Goal: Transaction & Acquisition: Book appointment/travel/reservation

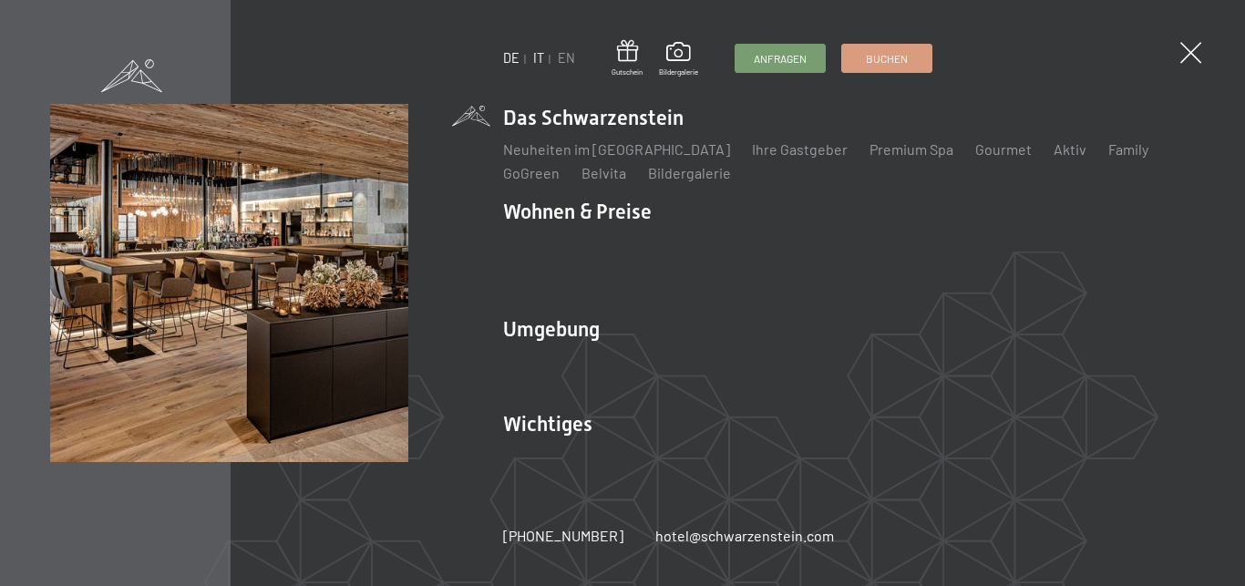
click at [541, 57] on link "IT" at bounding box center [538, 57] width 11 height 15
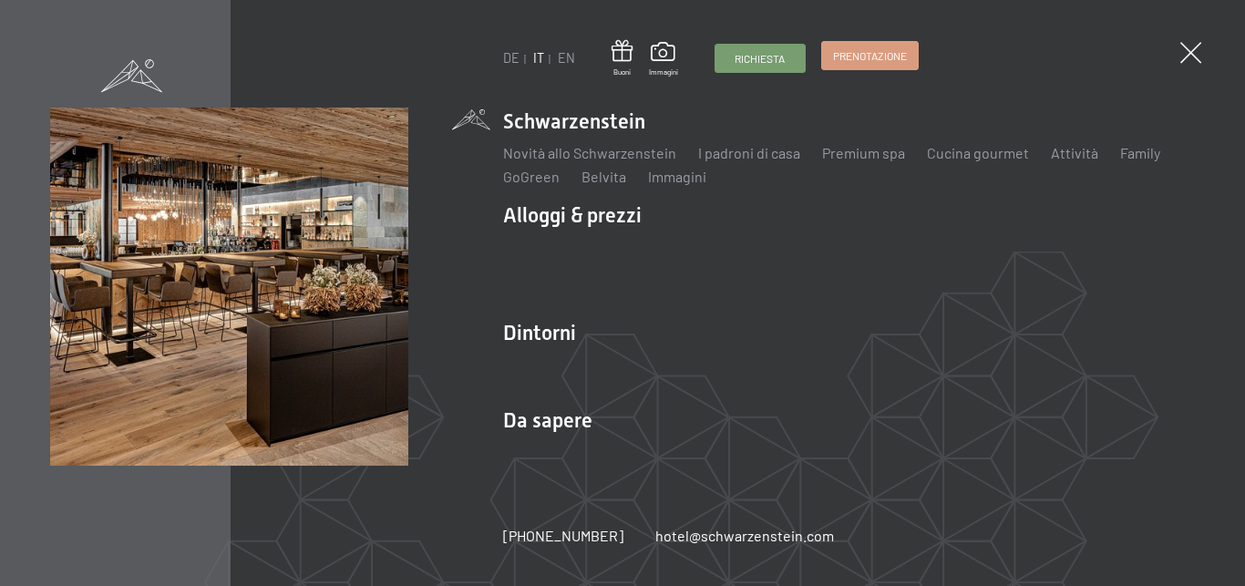
click at [879, 65] on link "Prenotazione" at bounding box center [870, 55] width 96 height 27
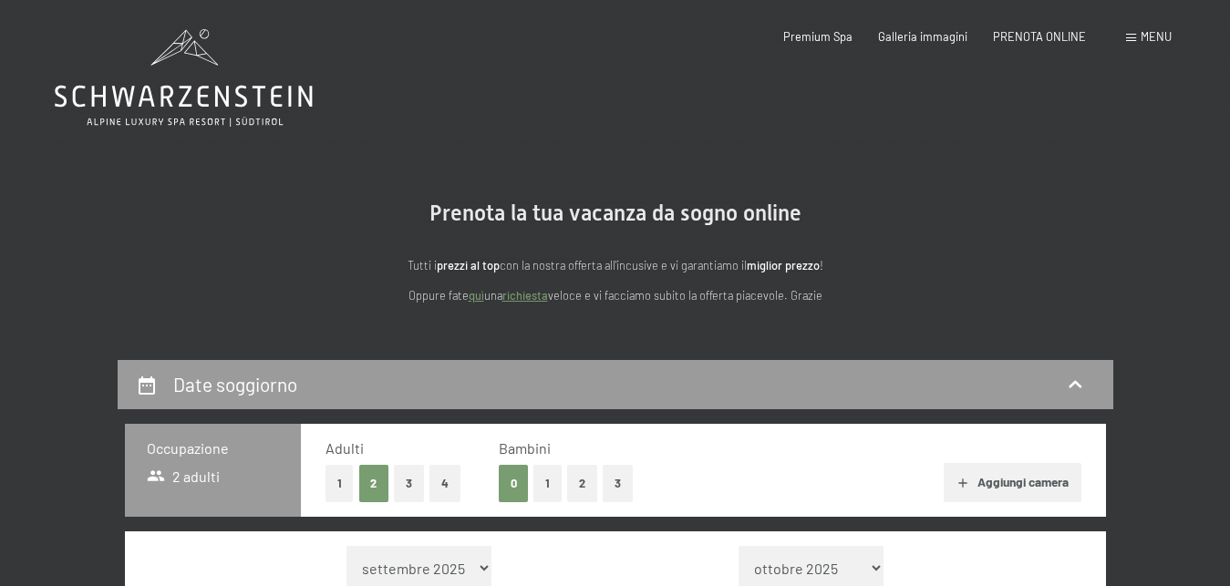
click at [1153, 43] on span "Menu" at bounding box center [1155, 36] width 31 height 15
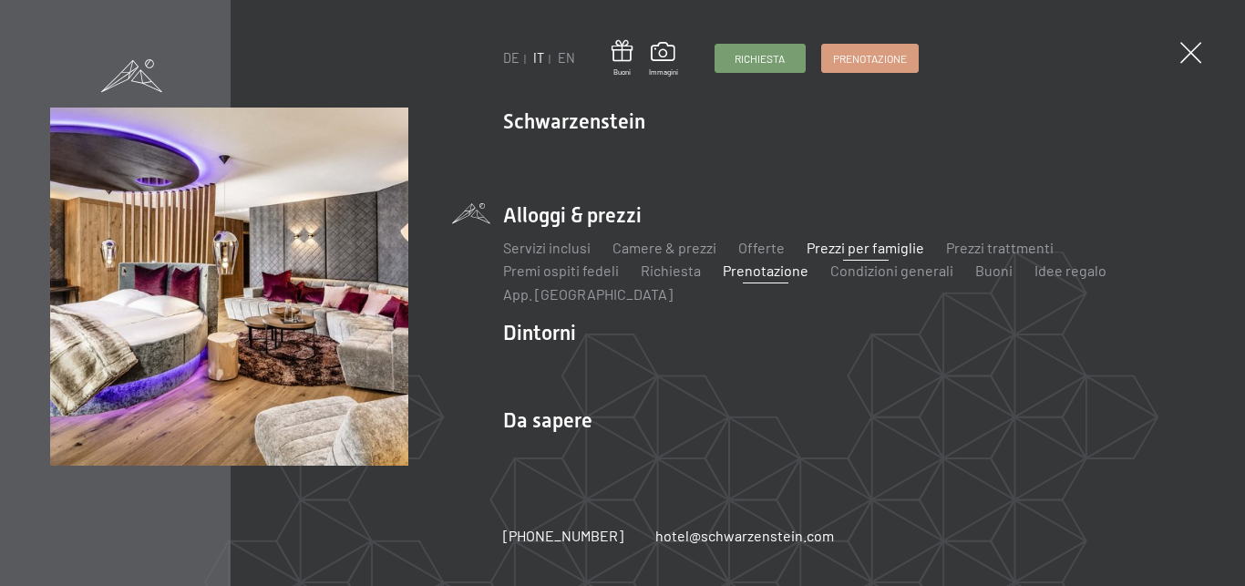
click at [868, 245] on link "Prezzi per famiglie" at bounding box center [866, 247] width 118 height 17
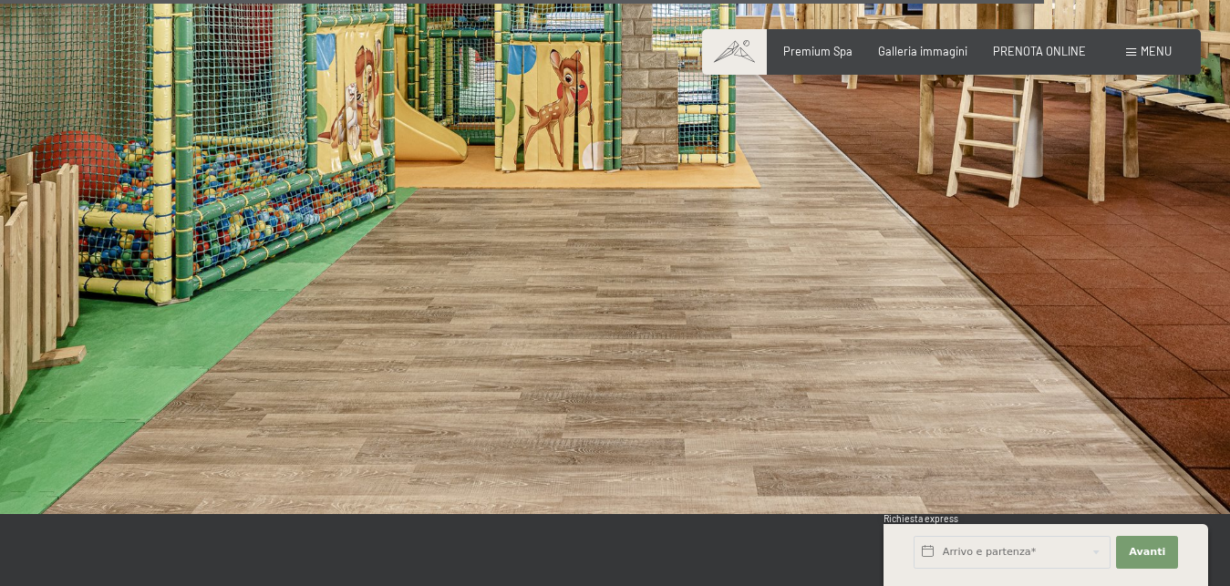
scroll to position [5204, 0]
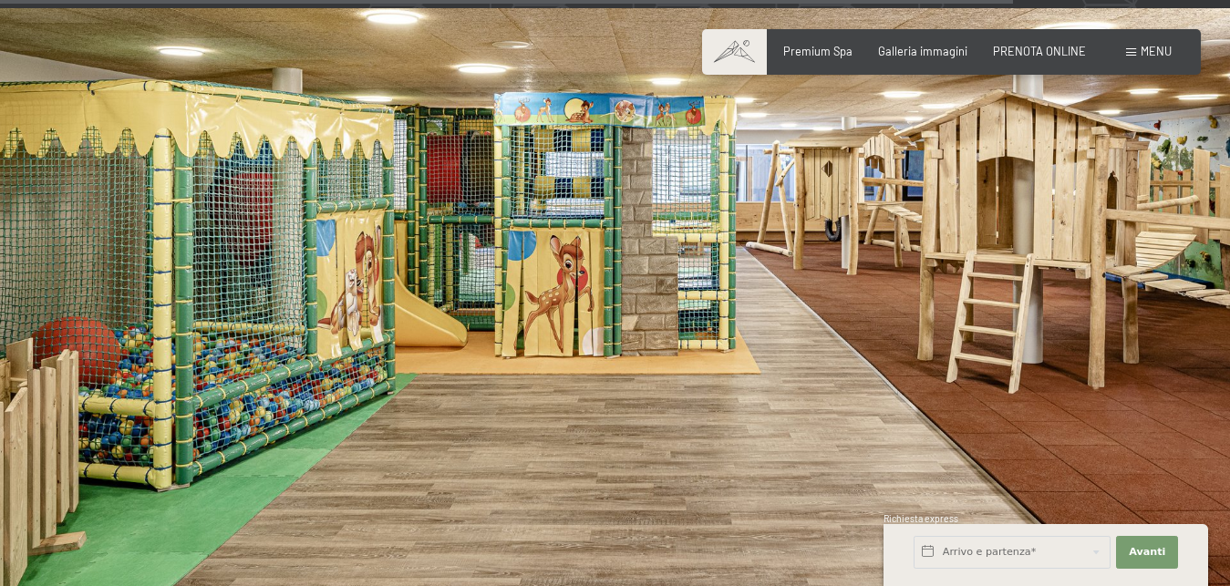
click at [1152, 57] on span "Menu" at bounding box center [1155, 51] width 31 height 15
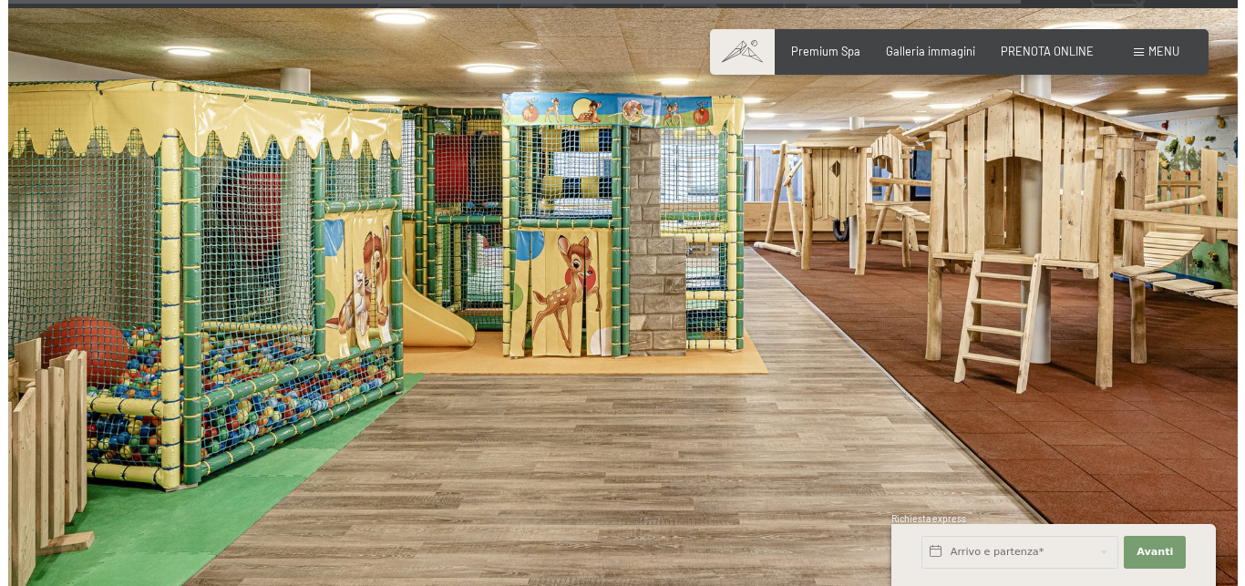
scroll to position [5212, 0]
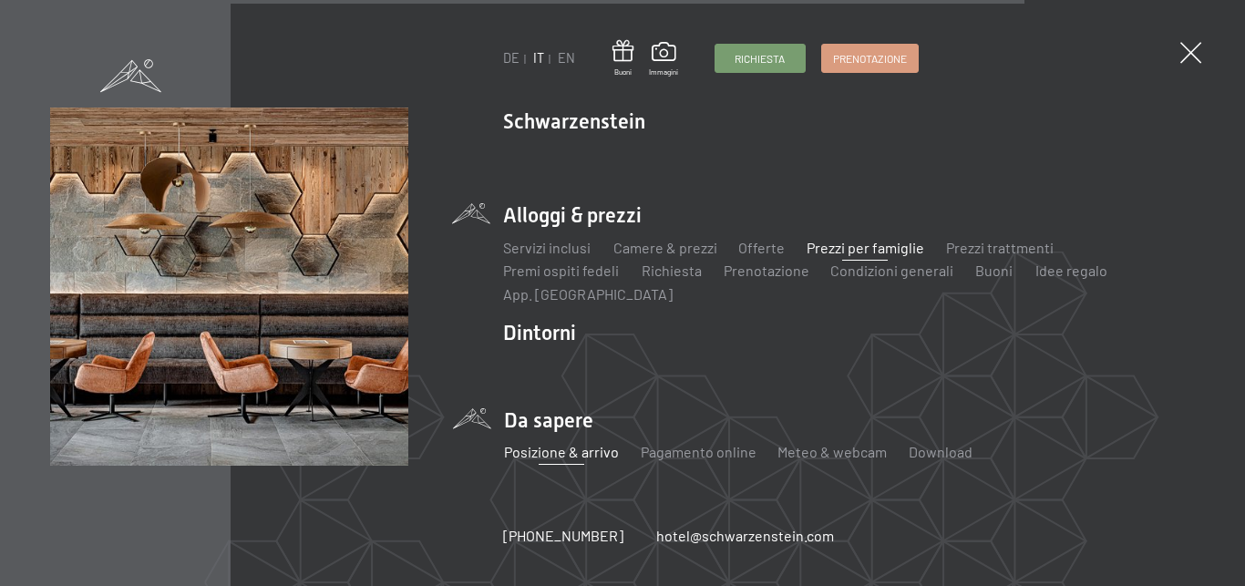
click at [572, 458] on link "Posizione & arrivo" at bounding box center [560, 451] width 115 height 17
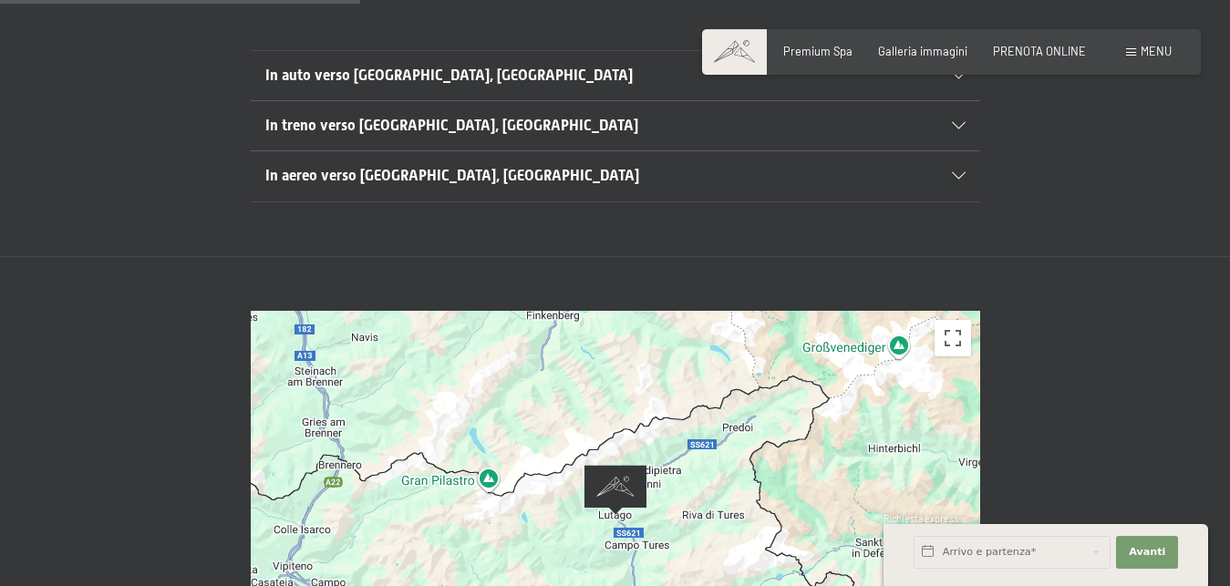
scroll to position [465, 0]
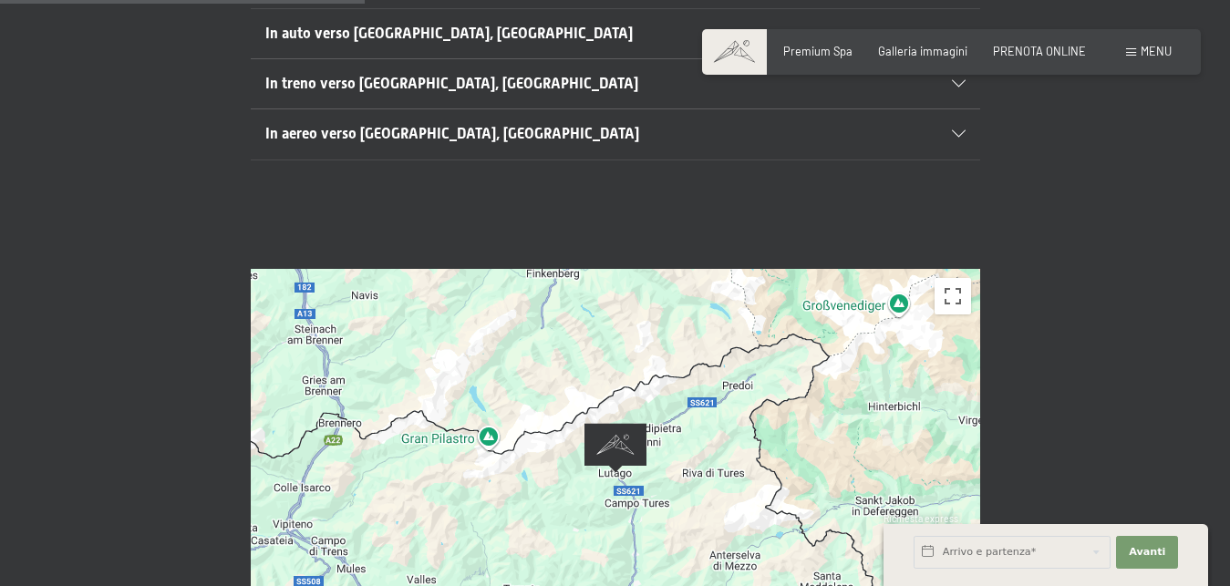
drag, startPoint x: 765, startPoint y: 455, endPoint x: 775, endPoint y: 347, distance: 108.0
click at [775, 347] on div at bounding box center [615, 473] width 729 height 408
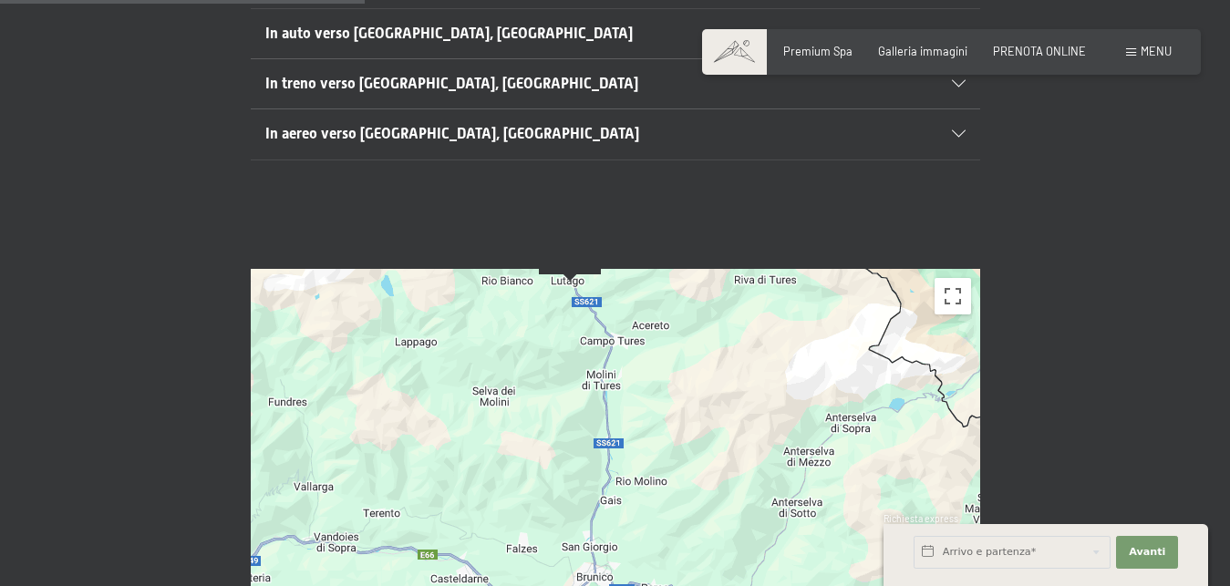
drag, startPoint x: 684, startPoint y: 473, endPoint x: 676, endPoint y: 386, distance: 87.8
click at [676, 386] on div at bounding box center [615, 473] width 729 height 408
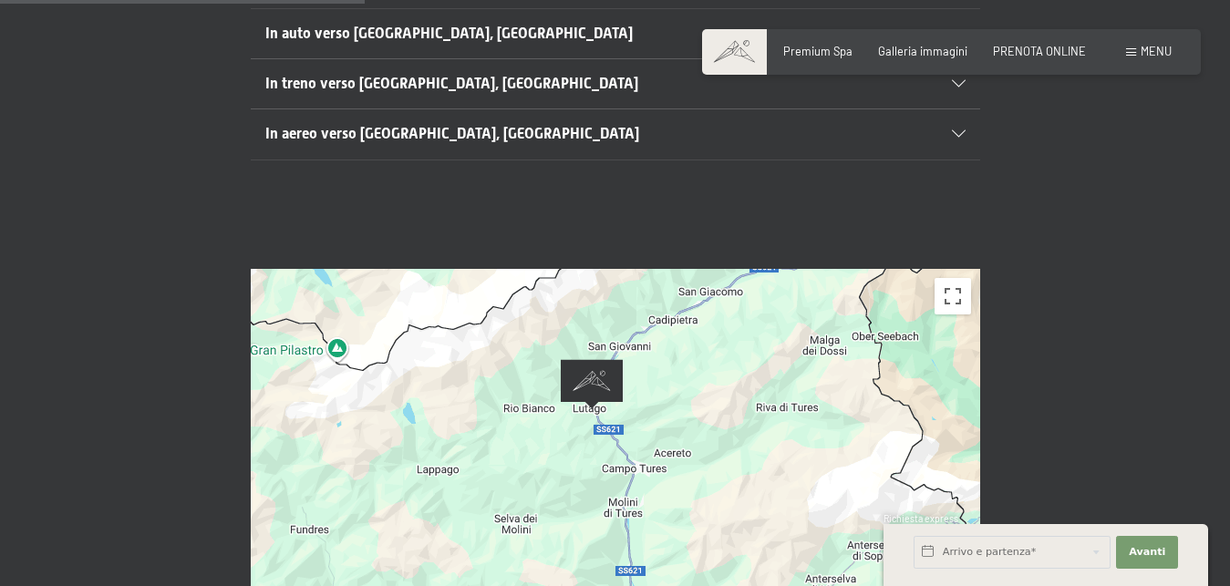
drag, startPoint x: 644, startPoint y: 331, endPoint x: 667, endPoint y: 465, distance: 136.1
click at [667, 465] on div at bounding box center [615, 473] width 729 height 408
click at [600, 359] on img "Alpine Luxury SPA Resort SCHWARZENSTEIN" at bounding box center [592, 384] width 62 height 50
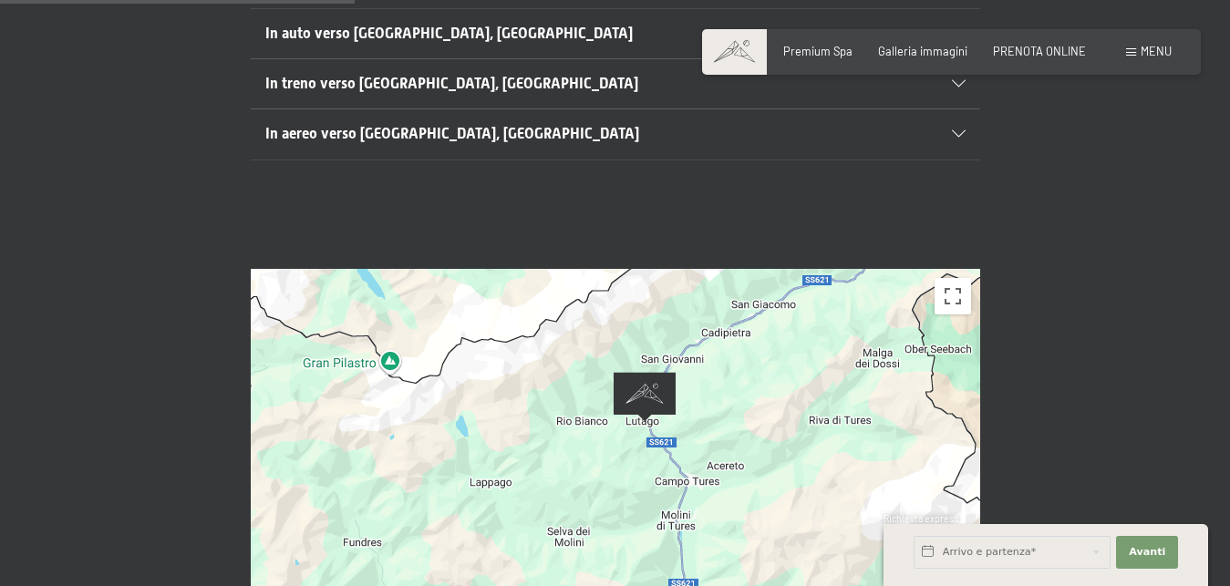
scroll to position [0, 0]
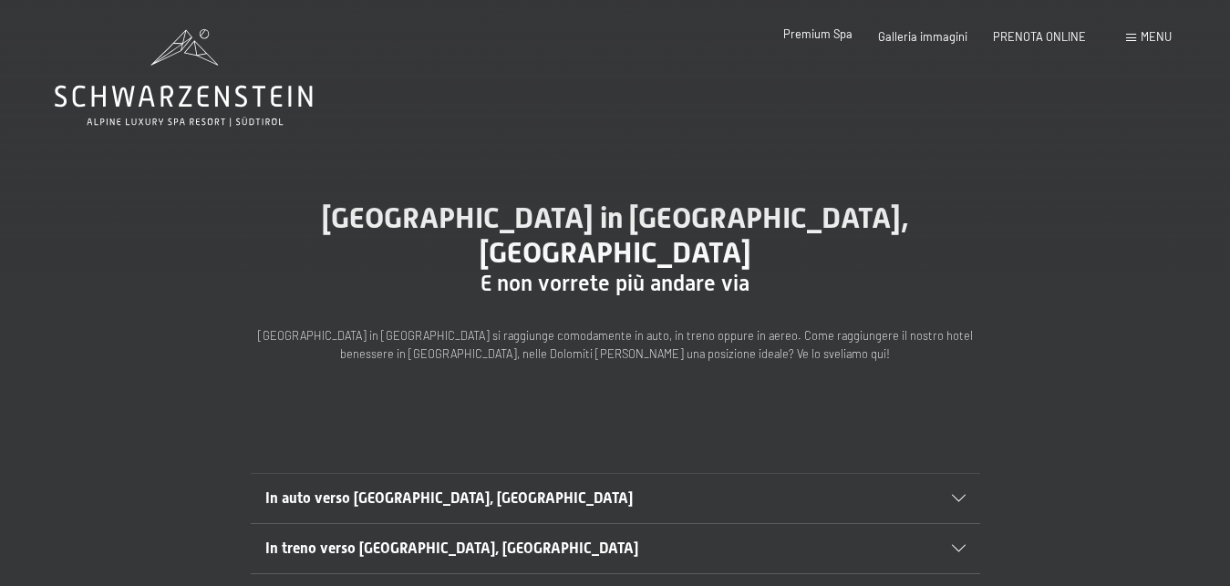
click at [850, 36] on span "Premium Spa" at bounding box center [817, 33] width 69 height 15
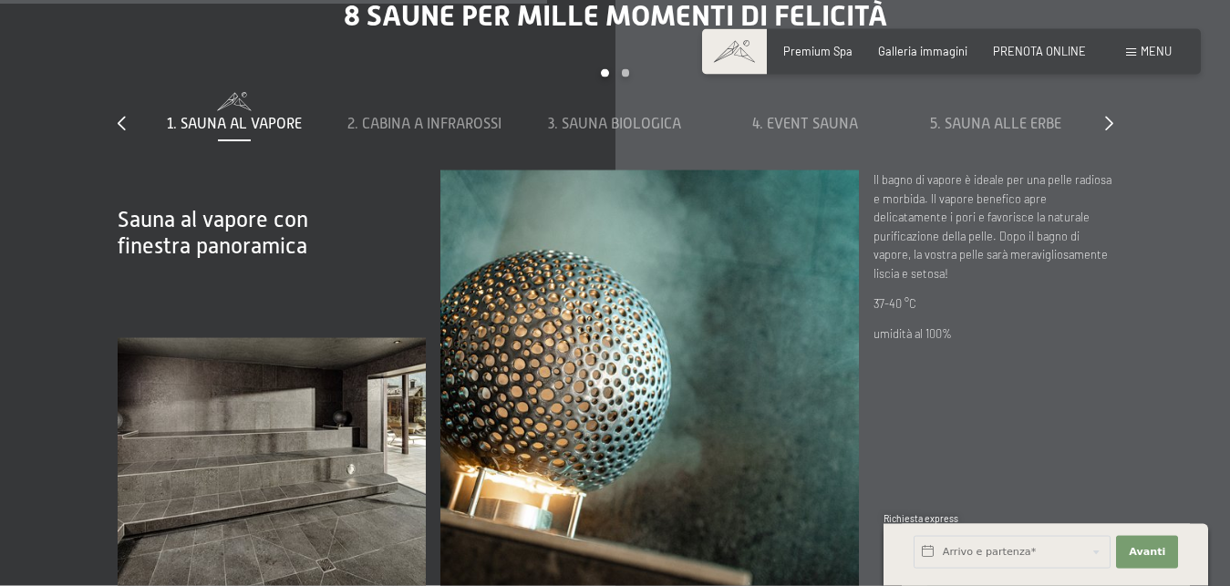
scroll to position [4649, 0]
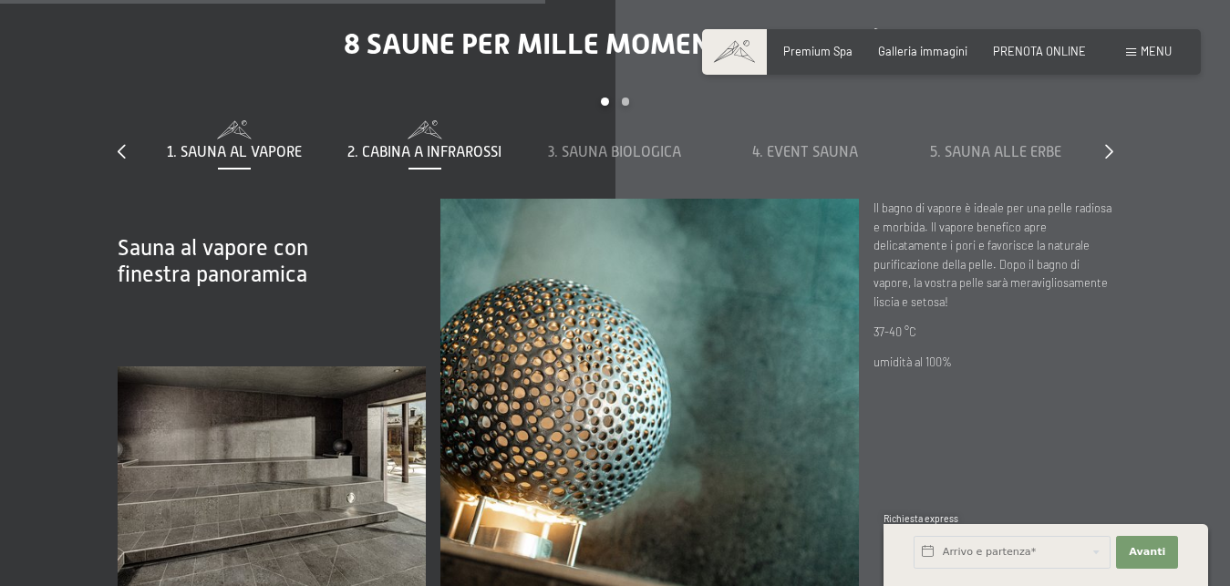
click at [448, 147] on span "2. Cabina a infrarossi" at bounding box center [424, 152] width 154 height 16
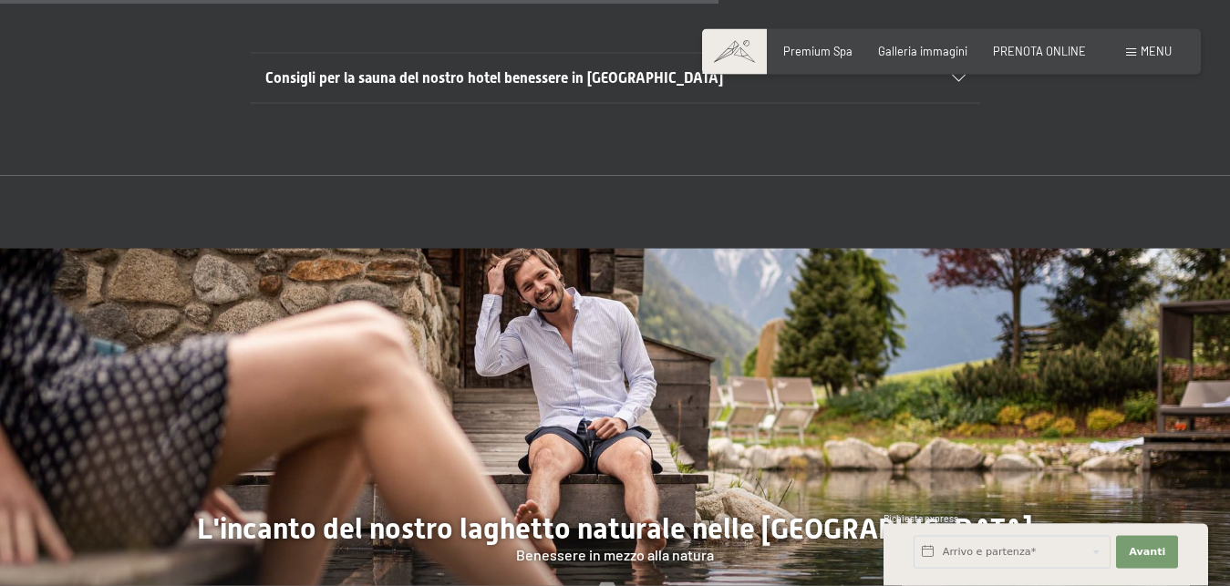
scroll to position [5300, 0]
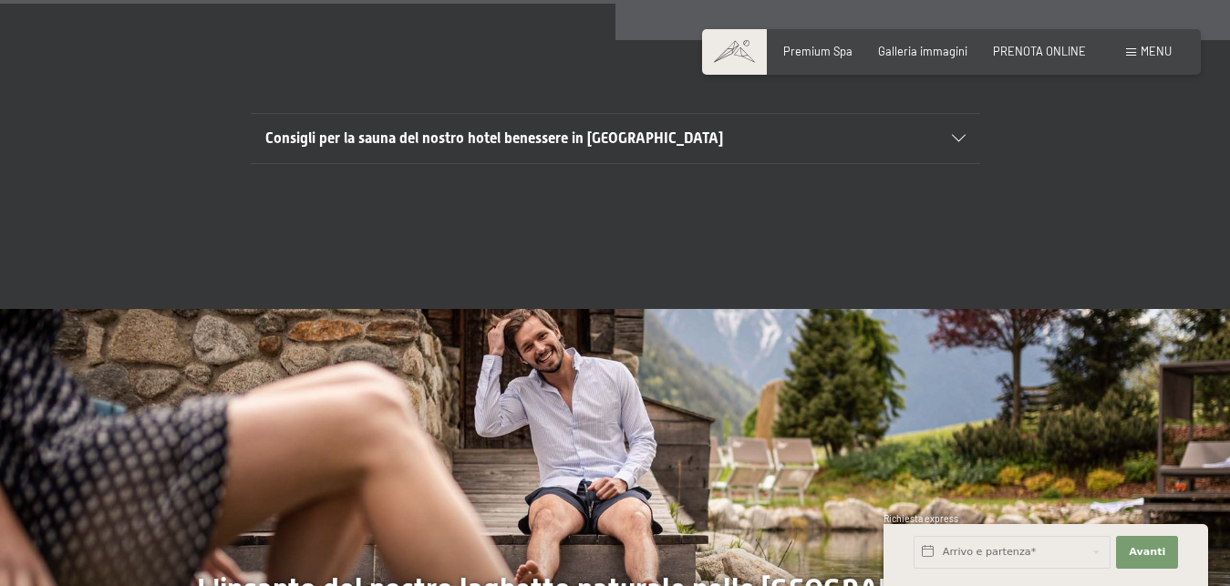
click at [755, 152] on div "Consigli per la sauna del nostro hotel benessere in [GEOGRAPHIC_DATA]" at bounding box center [615, 138] width 700 height 49
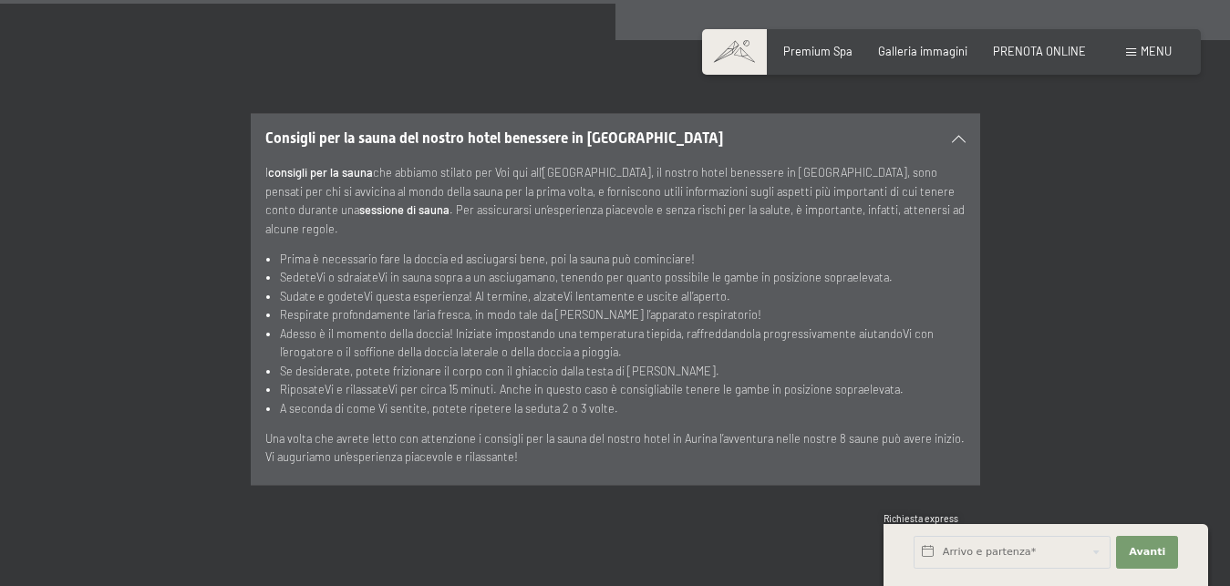
click at [961, 131] on div "Consigli per la sauna del nostro hotel benessere in [GEOGRAPHIC_DATA]" at bounding box center [615, 138] width 700 height 49
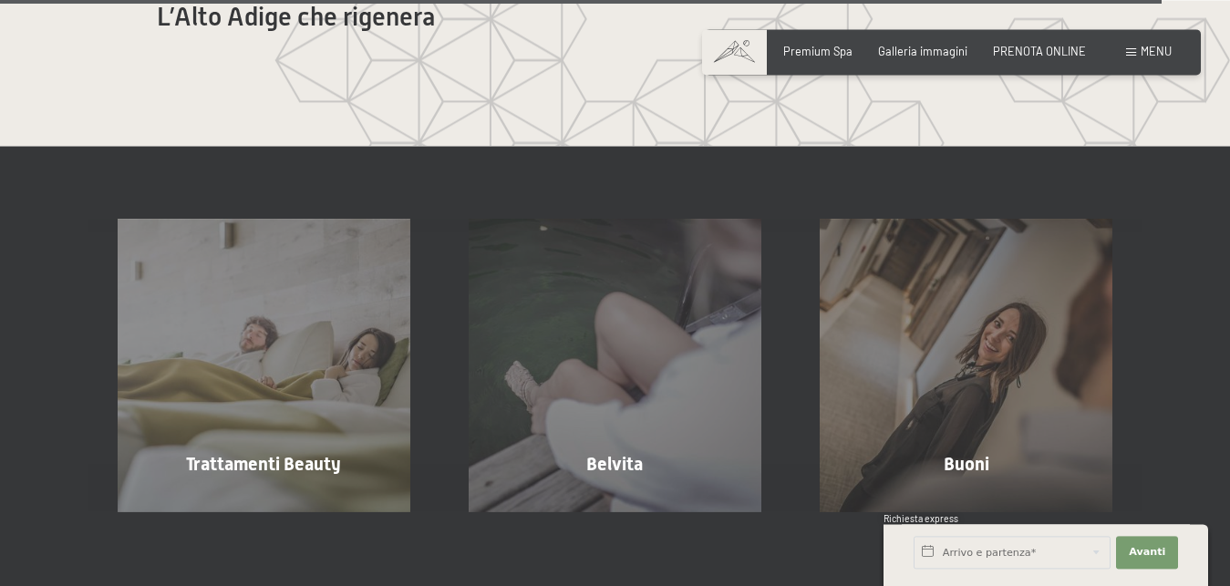
scroll to position [8461, 0]
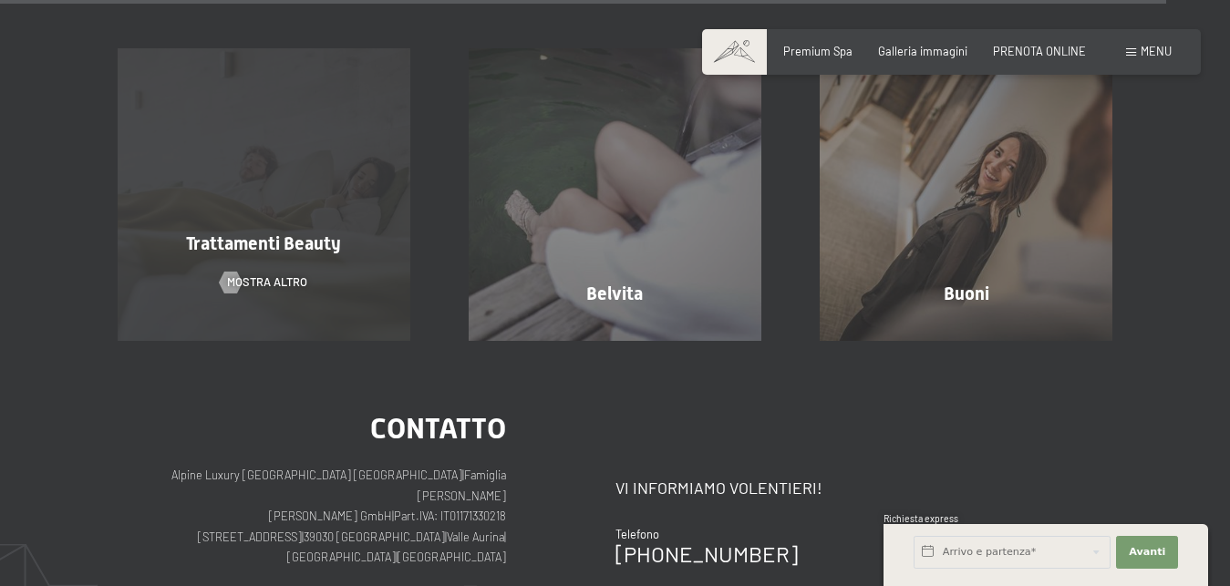
click at [292, 252] on span "Trattamenti Beauty" at bounding box center [263, 243] width 155 height 22
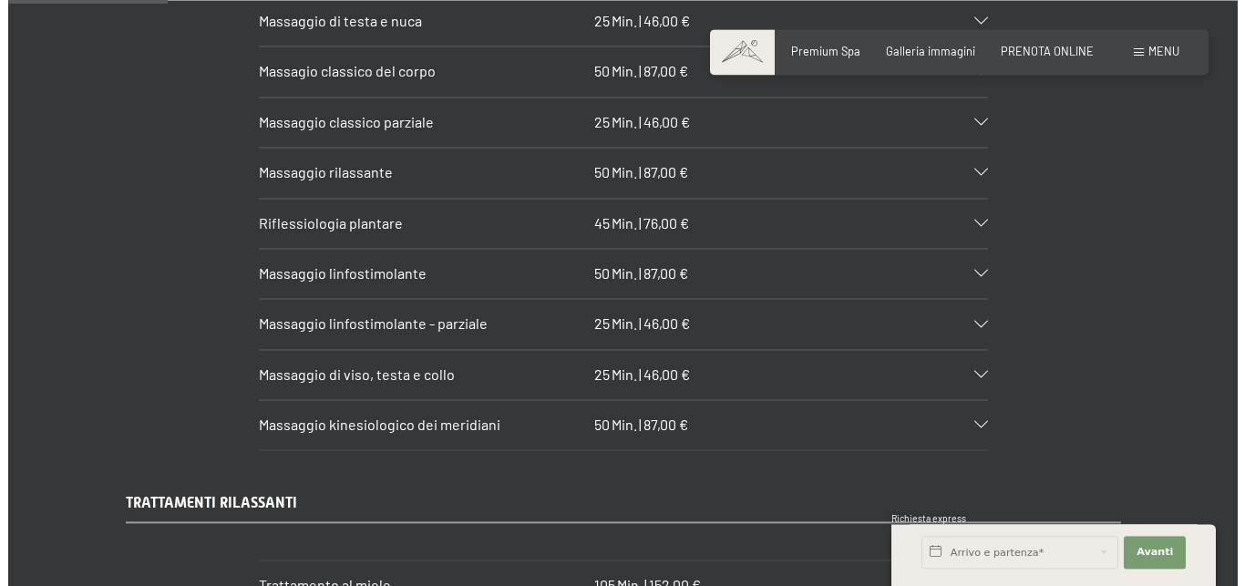
scroll to position [1674, 0]
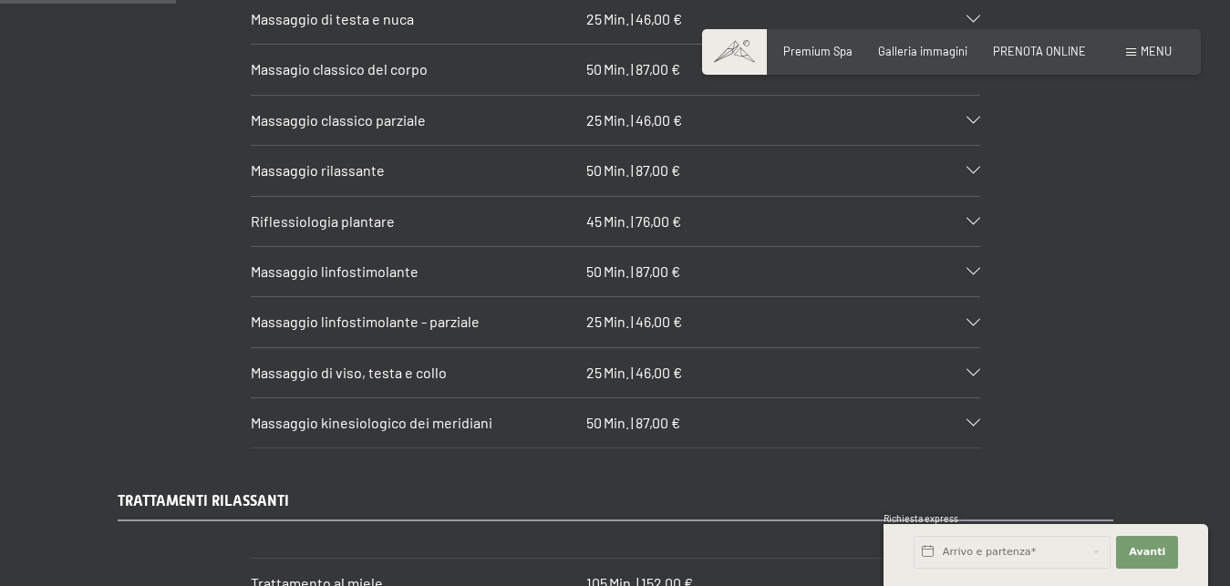
click at [1139, 51] on div "Menu" at bounding box center [1149, 52] width 46 height 16
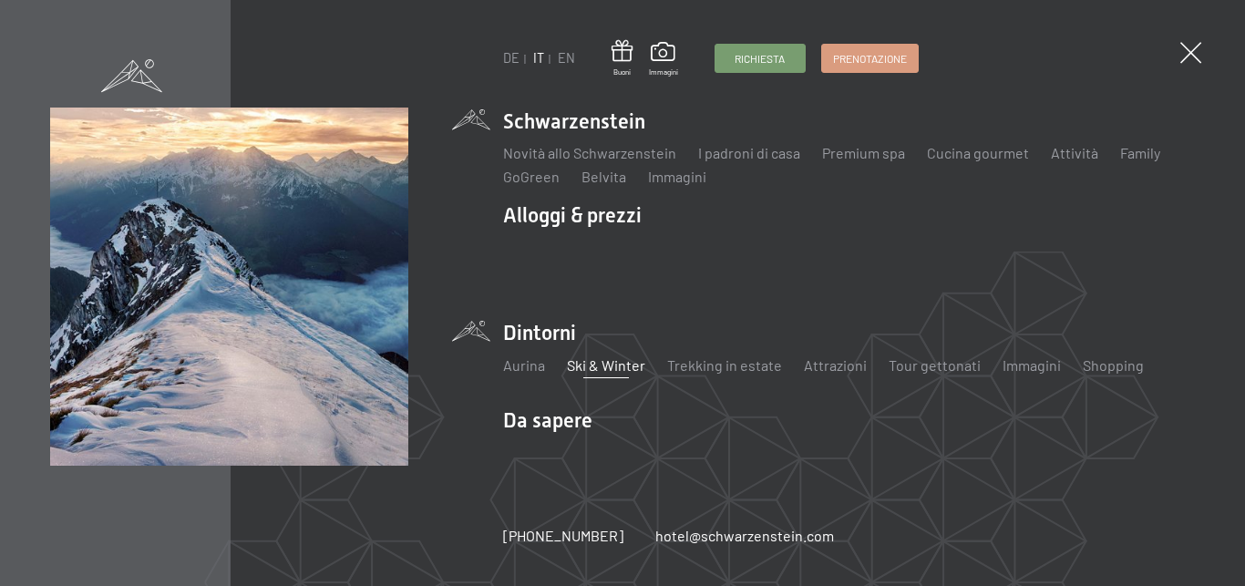
click at [607, 369] on link "Ski & Winter" at bounding box center [606, 364] width 78 height 17
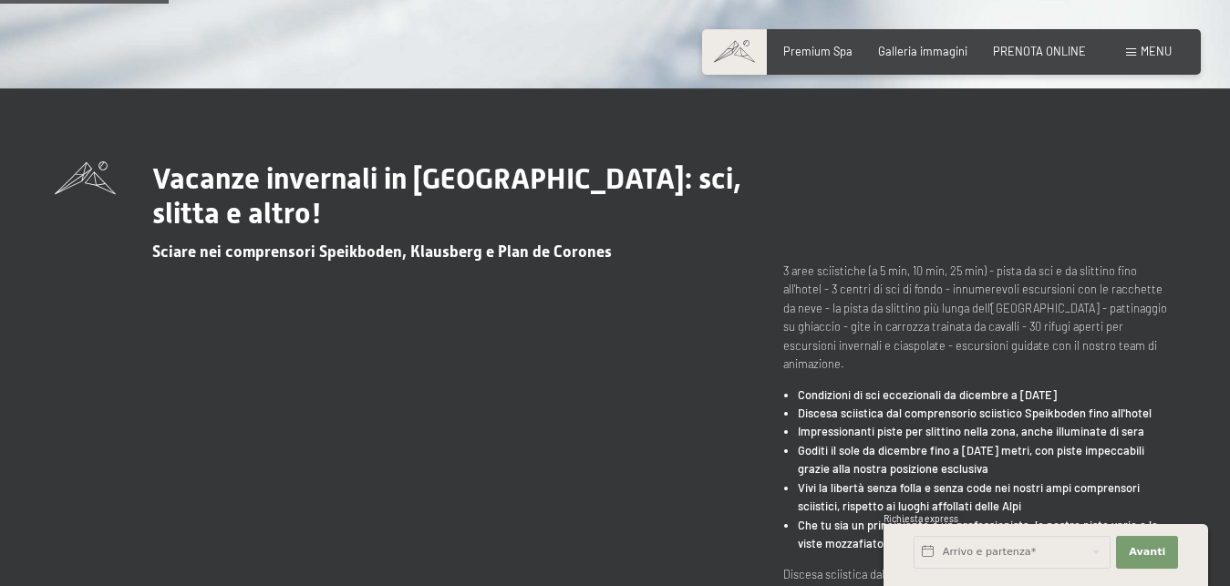
scroll to position [465, 0]
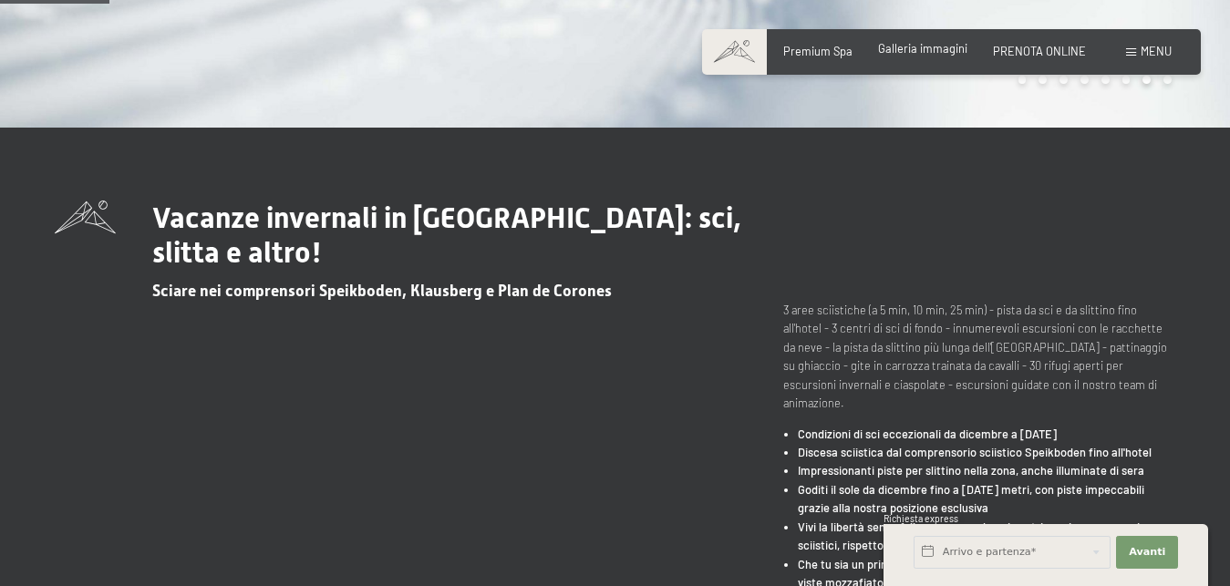
click at [945, 54] on span "Galleria immagini" at bounding box center [922, 48] width 89 height 15
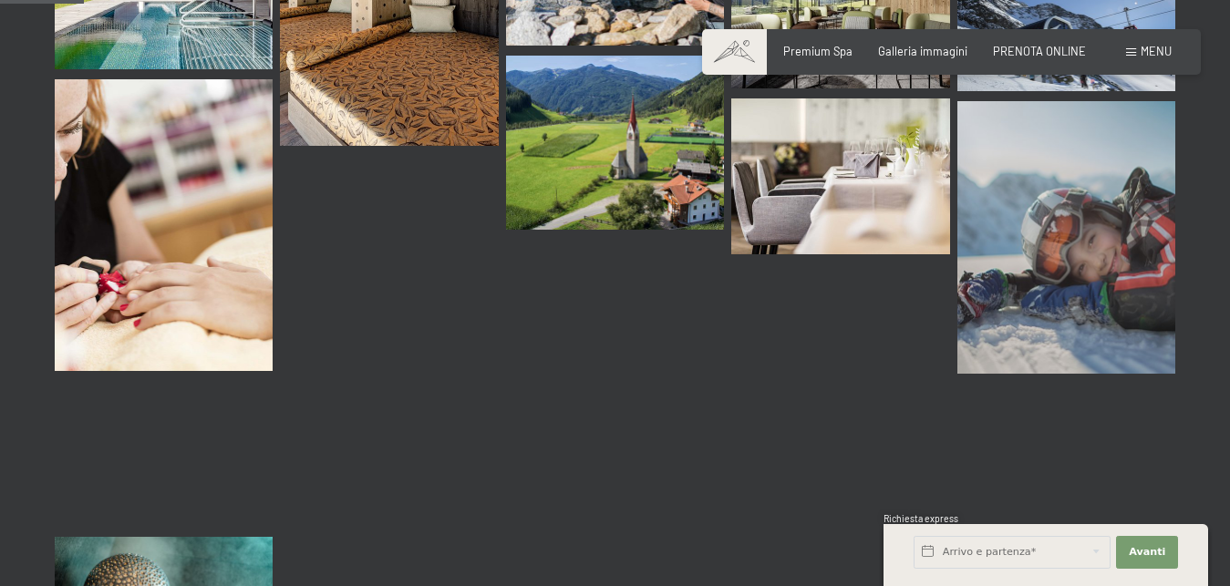
scroll to position [1302, 0]
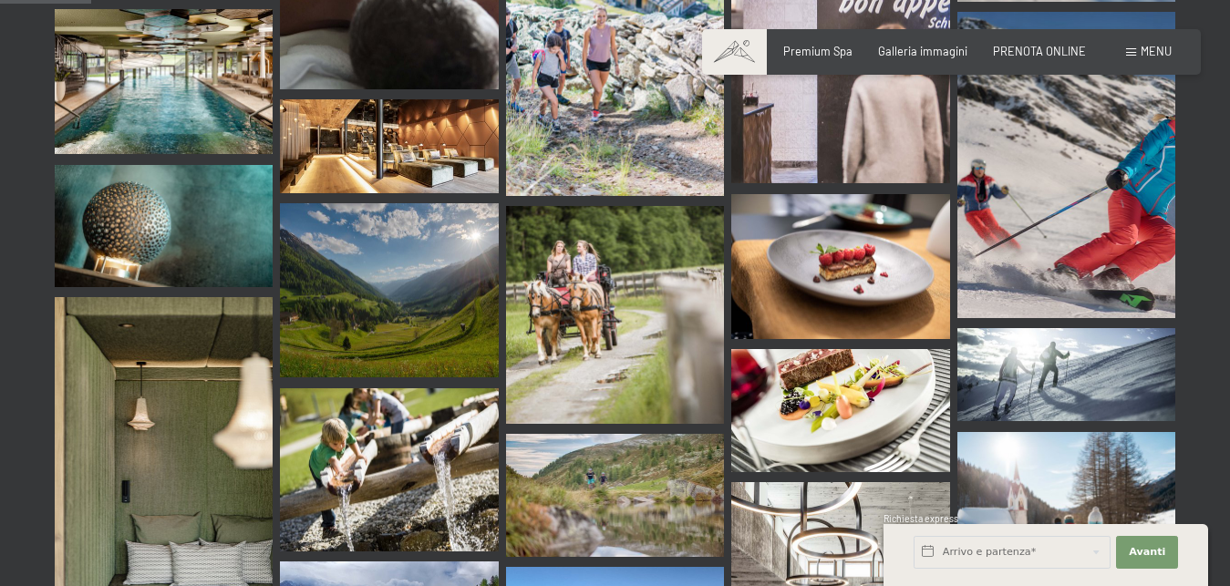
click at [1126, 55] on div "Prenotazione Richiesta Premium Spa Galleria immagini PRENOTA ONLINE Menu DE IT …" at bounding box center [951, 52] width 440 height 16
click at [1138, 53] on div "Menu" at bounding box center [1149, 52] width 46 height 16
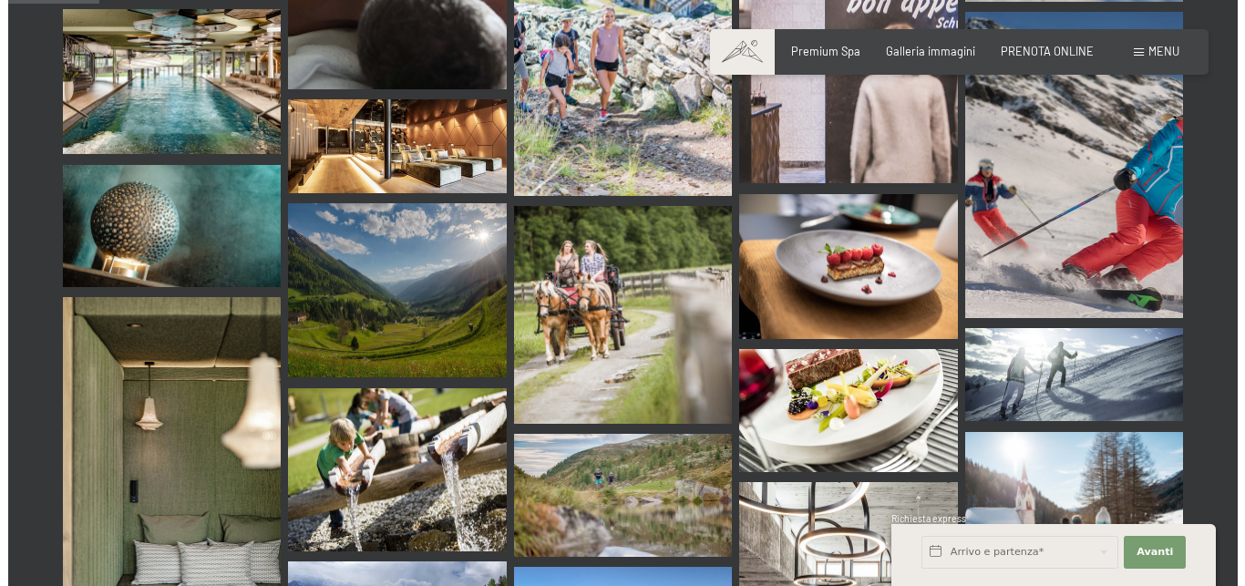
scroll to position [1310, 0]
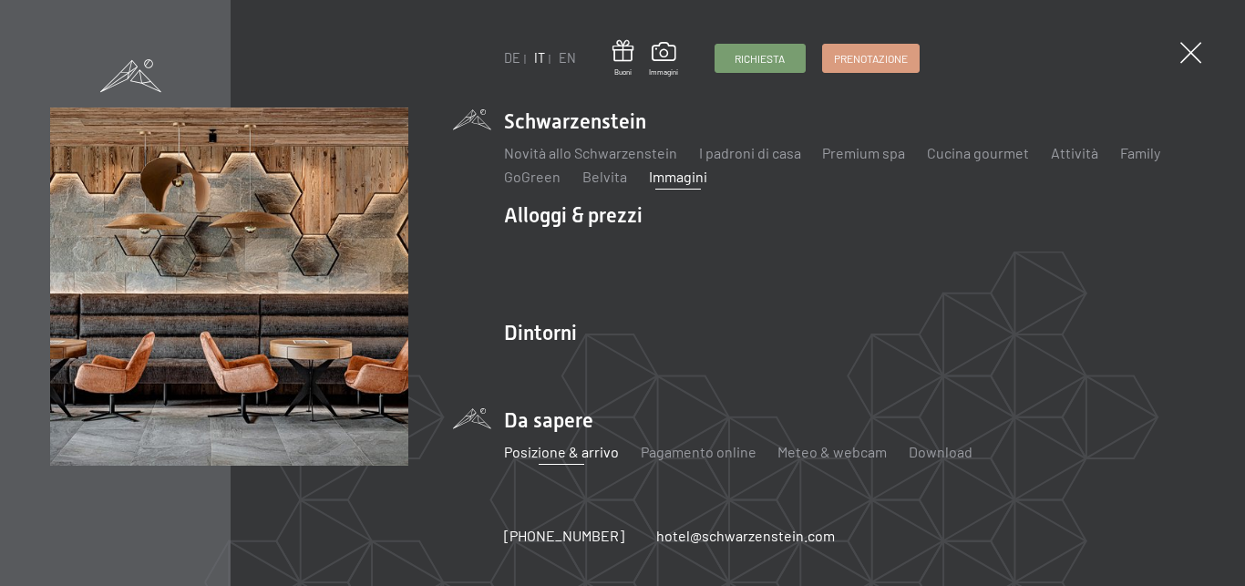
click at [556, 450] on link "Posizione & arrivo" at bounding box center [560, 451] width 115 height 17
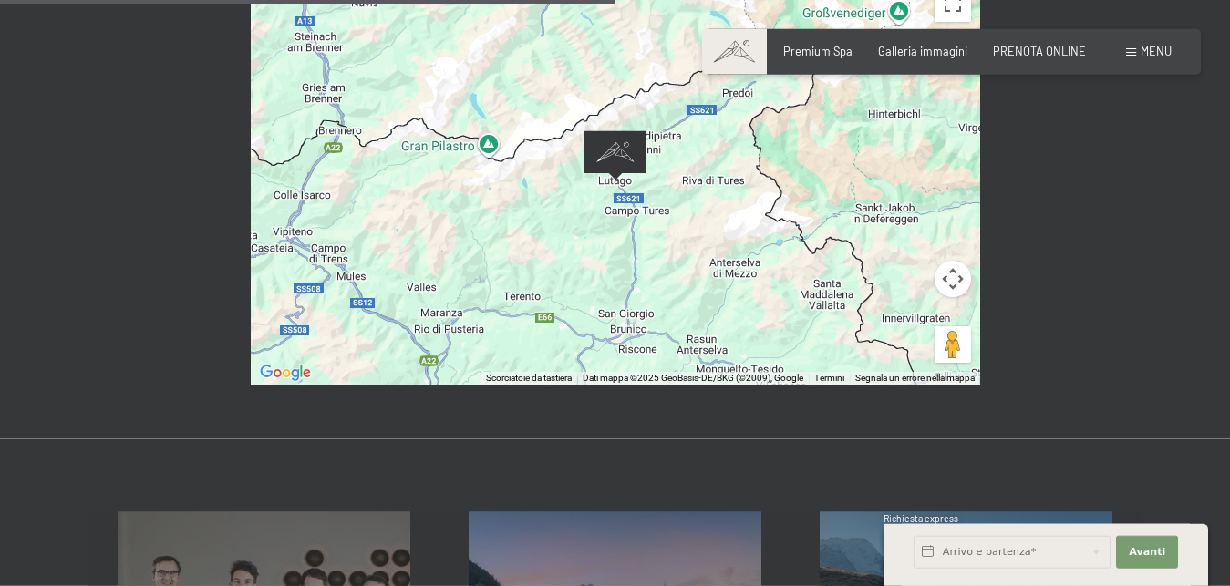
scroll to position [837, 0]
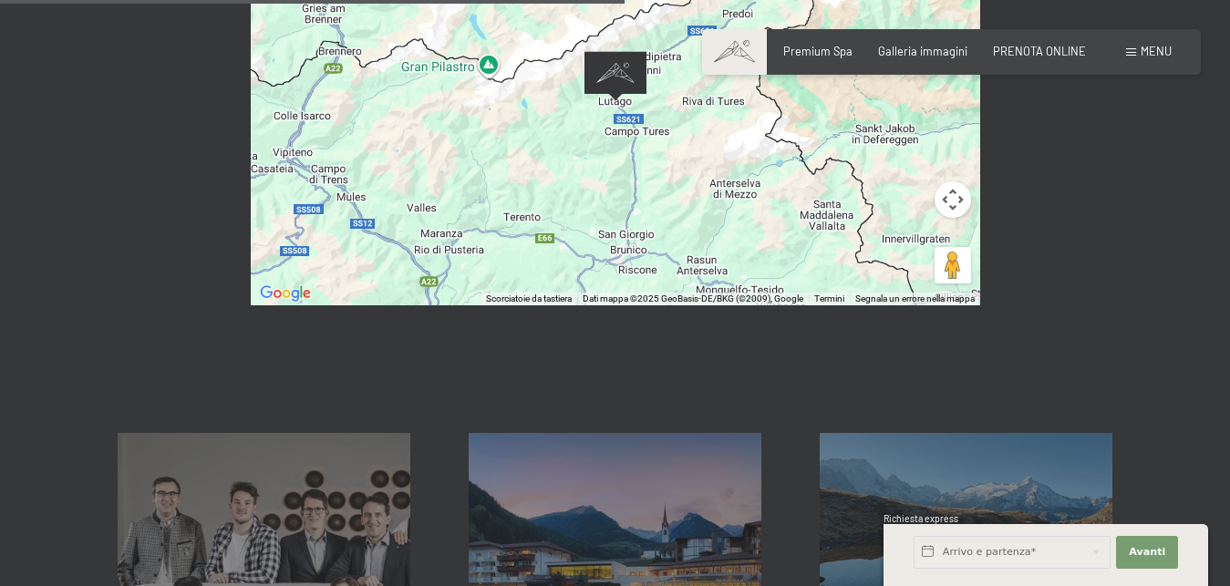
click at [640, 214] on div at bounding box center [615, 101] width 729 height 408
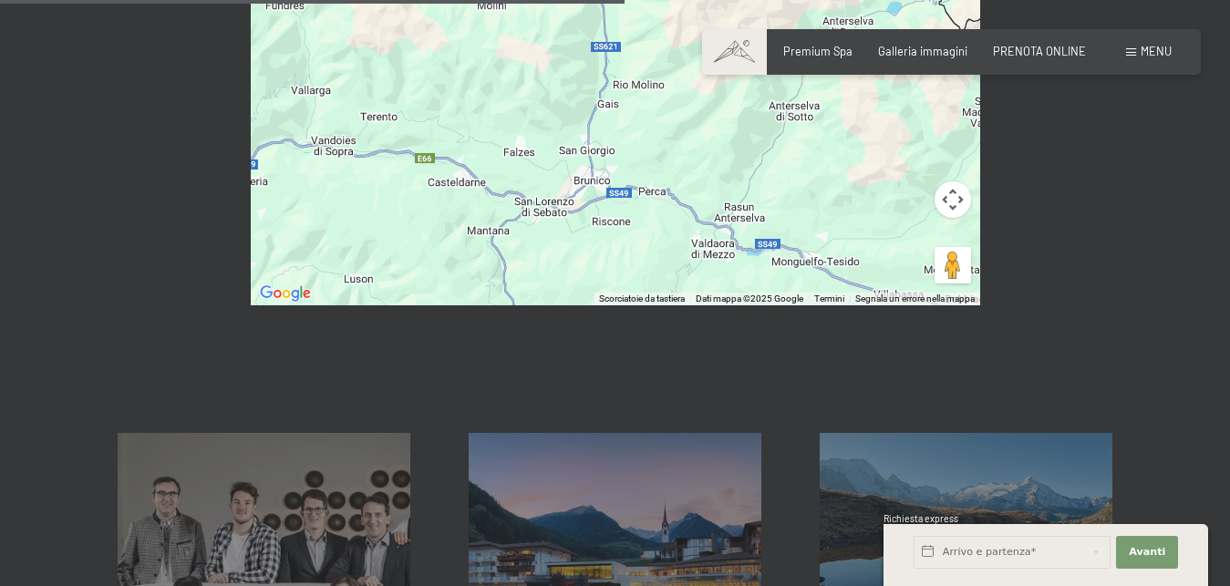
drag, startPoint x: 655, startPoint y: 192, endPoint x: 620, endPoint y: 97, distance: 102.1
click at [620, 97] on div at bounding box center [615, 101] width 729 height 408
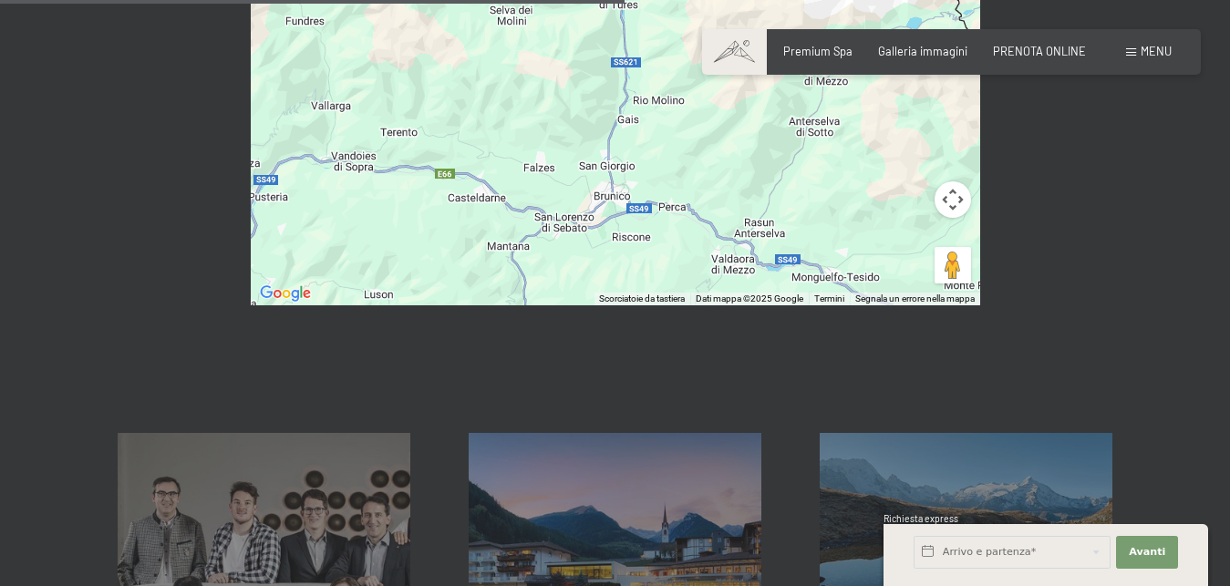
drag, startPoint x: 526, startPoint y: 119, endPoint x: 535, endPoint y: 123, distance: 9.8
click at [535, 123] on div at bounding box center [615, 101] width 729 height 408
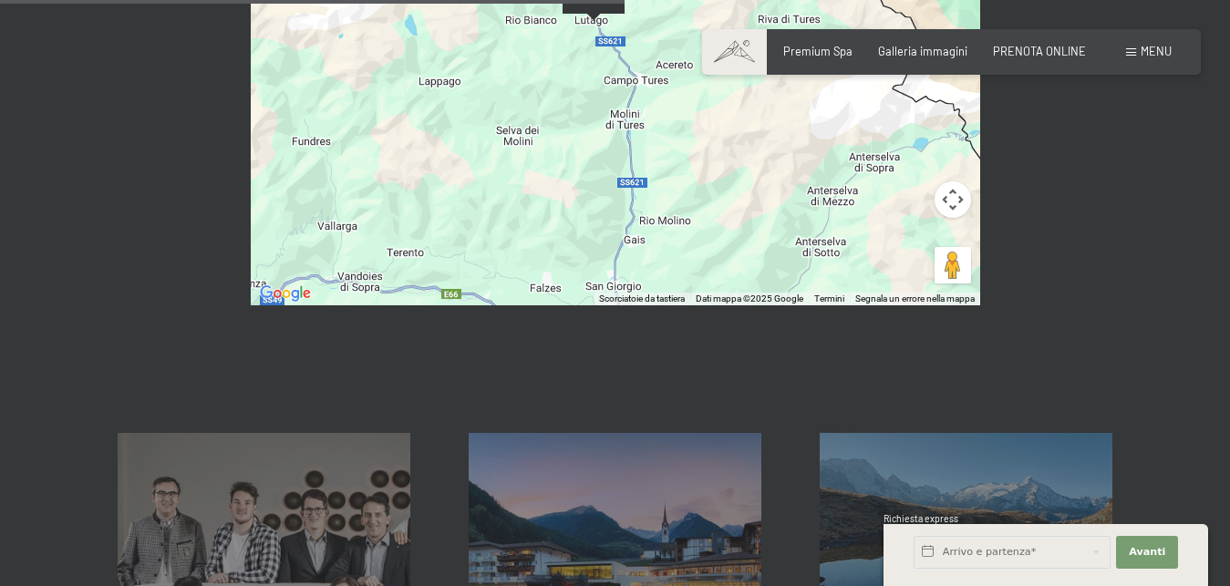
drag, startPoint x: 576, startPoint y: 47, endPoint x: 583, endPoint y: 171, distance: 124.2
click at [583, 171] on div at bounding box center [615, 101] width 729 height 408
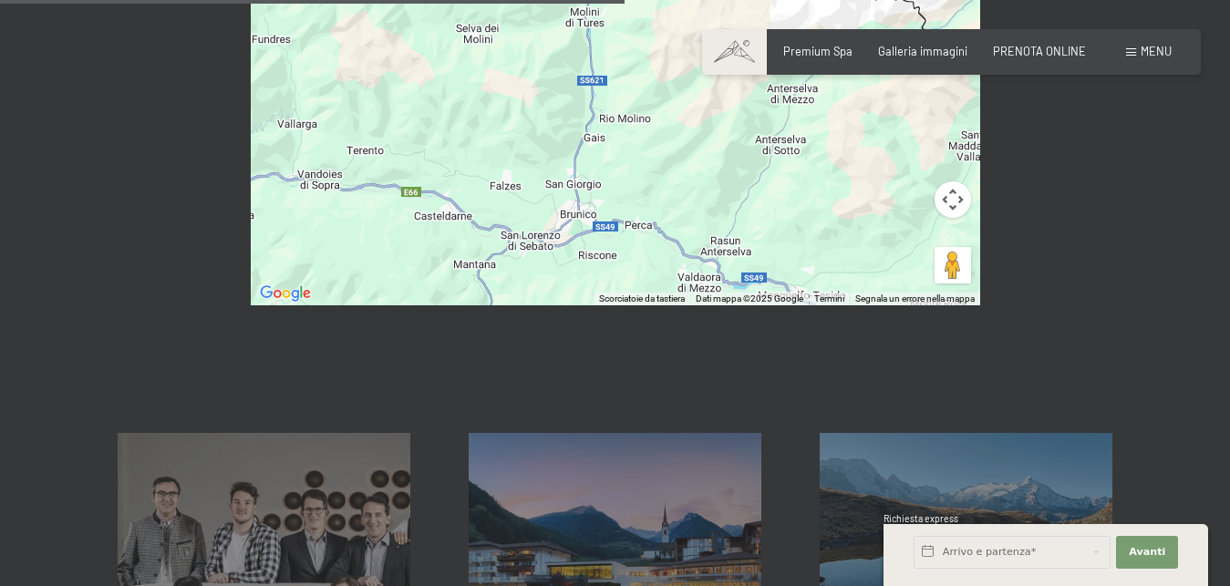
drag, startPoint x: 606, startPoint y: 100, endPoint x: 567, endPoint y: 5, distance: 103.4
click at [567, 5] on div at bounding box center [615, 101] width 729 height 408
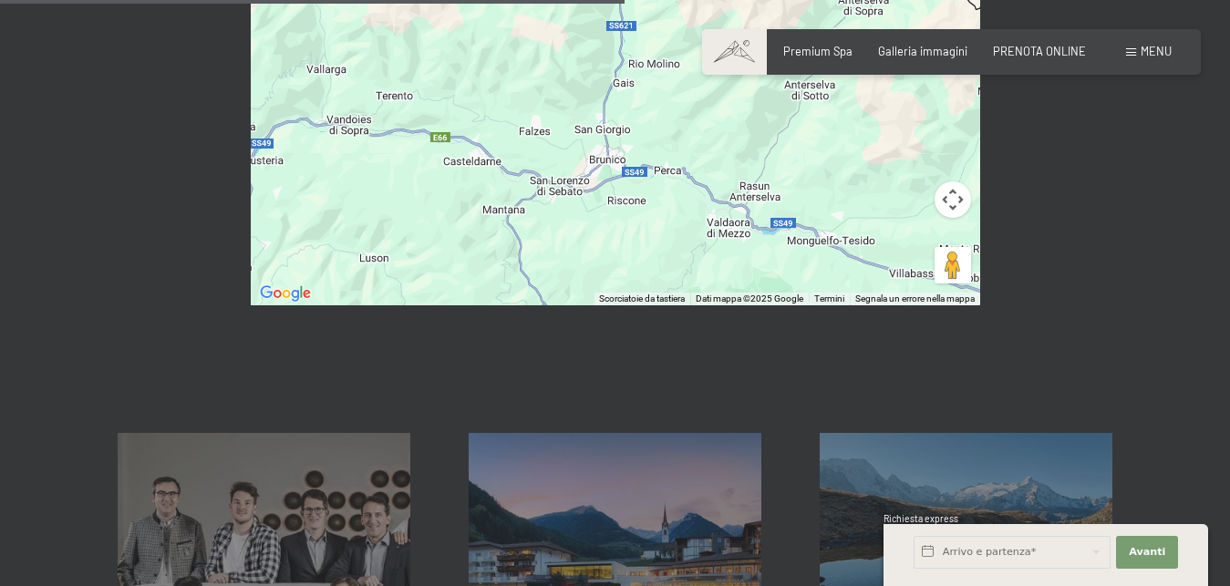
drag, startPoint x: 633, startPoint y: 225, endPoint x: 664, endPoint y: 164, distance: 68.9
click at [664, 164] on div at bounding box center [615, 101] width 729 height 408
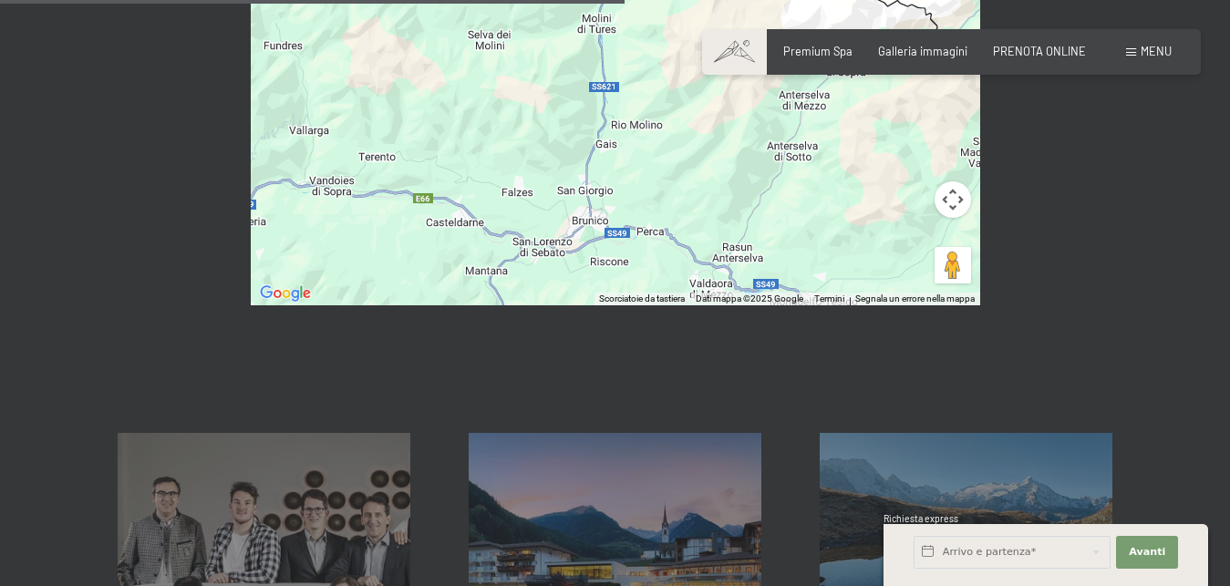
drag, startPoint x: 580, startPoint y: 91, endPoint x: 561, endPoint y: 149, distance: 61.1
click at [548, 163] on div at bounding box center [615, 101] width 729 height 408
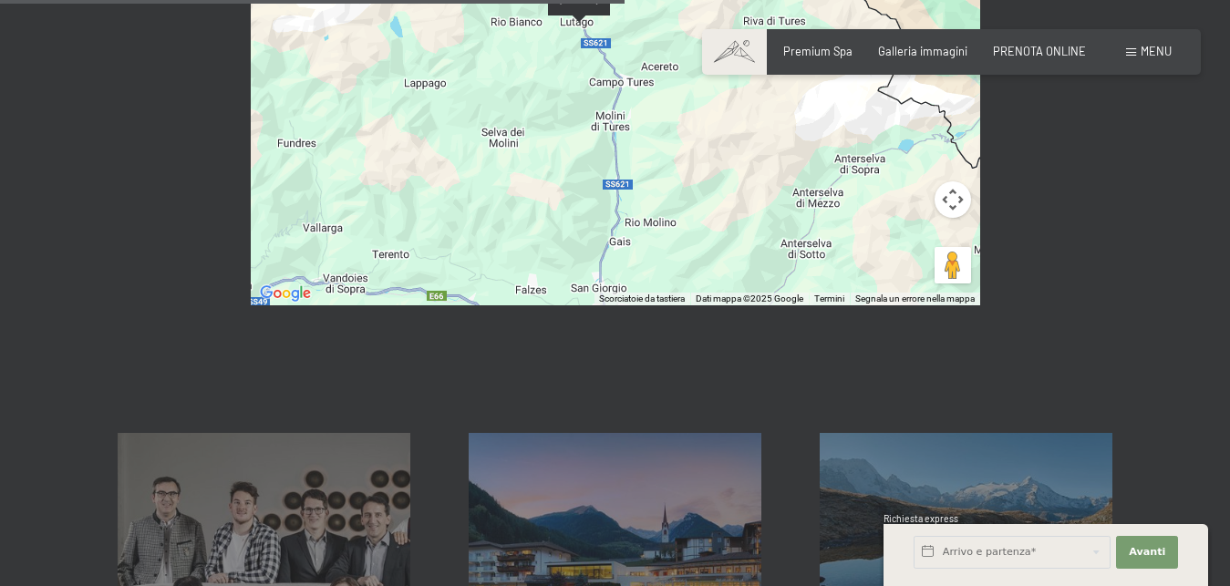
drag, startPoint x: 612, startPoint y: 95, endPoint x: 595, endPoint y: 159, distance: 65.9
click at [624, 193] on div at bounding box center [615, 101] width 729 height 408
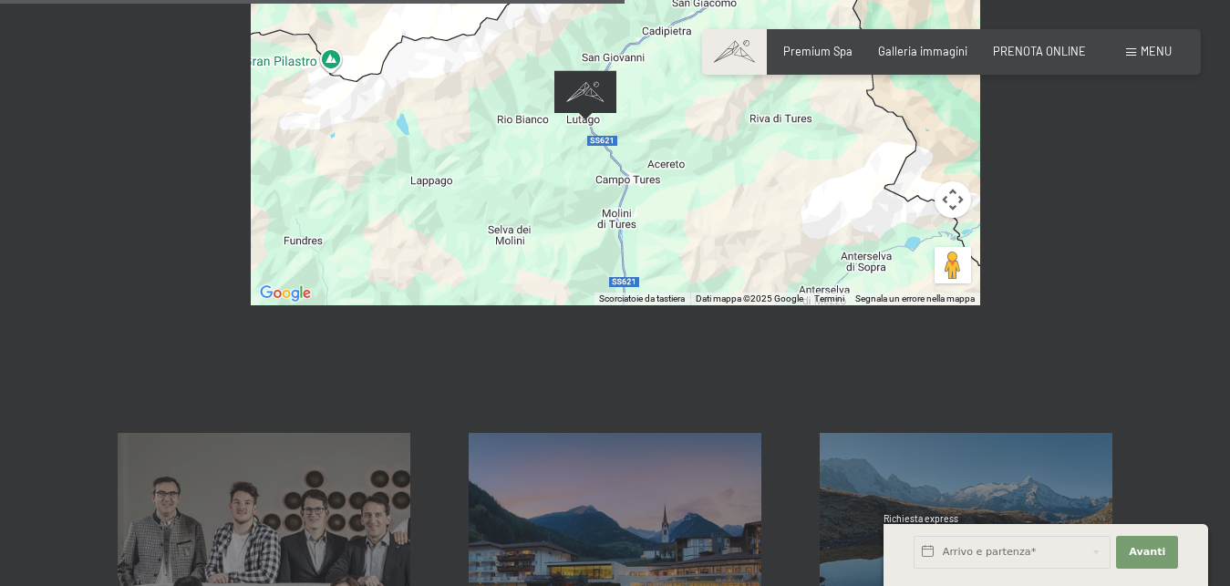
drag, startPoint x: 580, startPoint y: 68, endPoint x: 564, endPoint y: 141, distance: 74.5
click at [591, 187] on div at bounding box center [615, 101] width 729 height 408
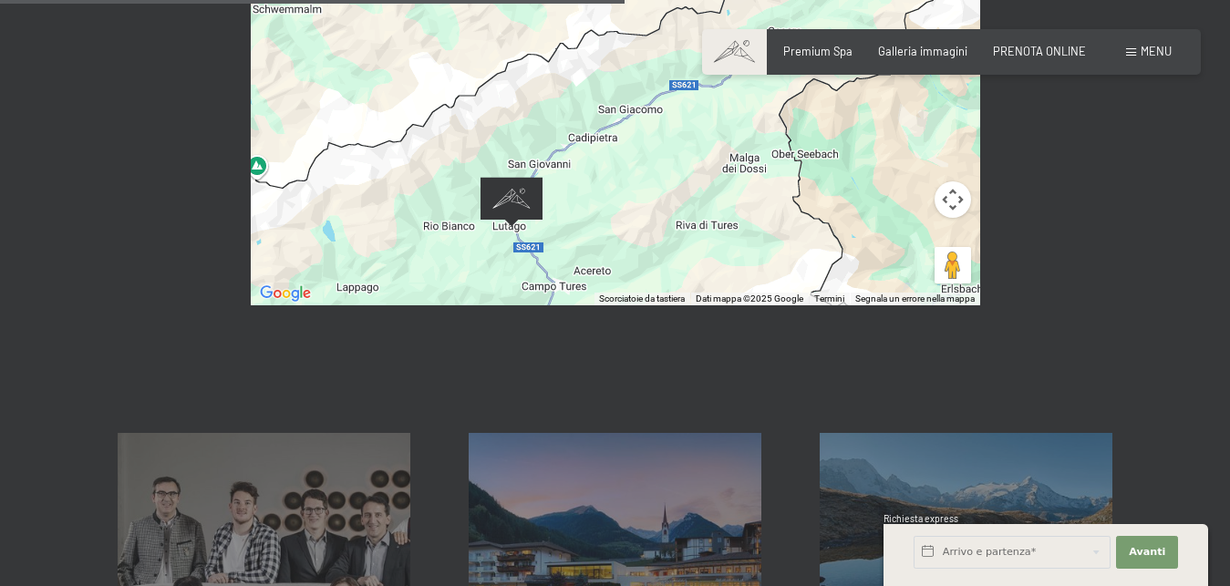
drag, startPoint x: 608, startPoint y: 106, endPoint x: 521, endPoint y: 152, distance: 98.3
click at [521, 177] on img "Alpine Luxury SPA Resort SCHWARZENSTEIN" at bounding box center [511, 202] width 62 height 50
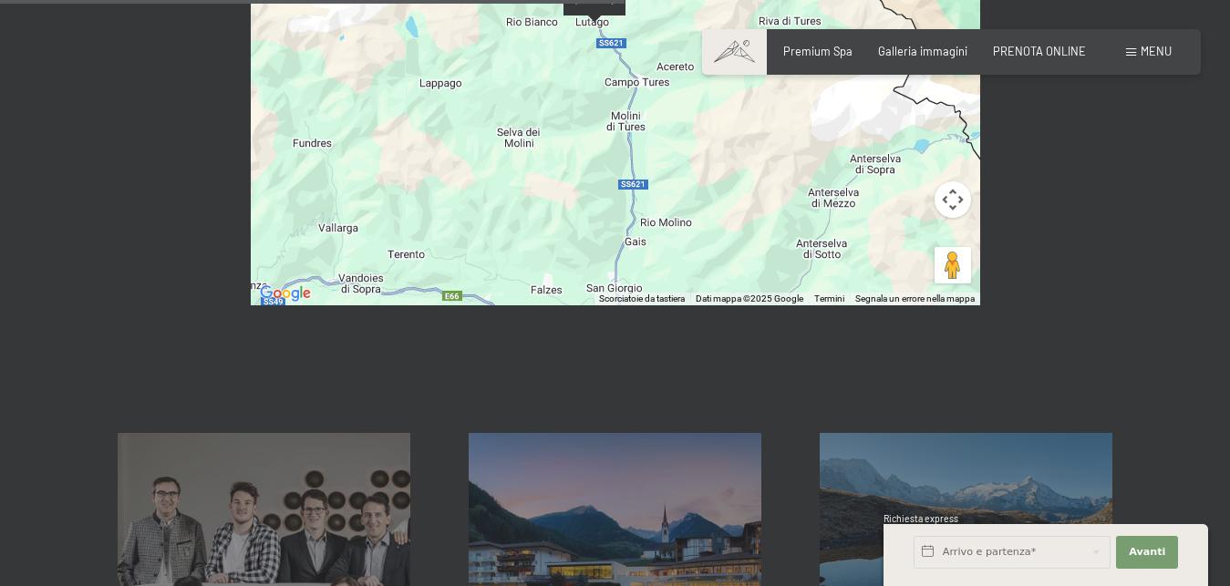
drag, startPoint x: 462, startPoint y: 171, endPoint x: 537, endPoint y: 6, distance: 181.1
click at [537, 6] on div at bounding box center [615, 101] width 729 height 408
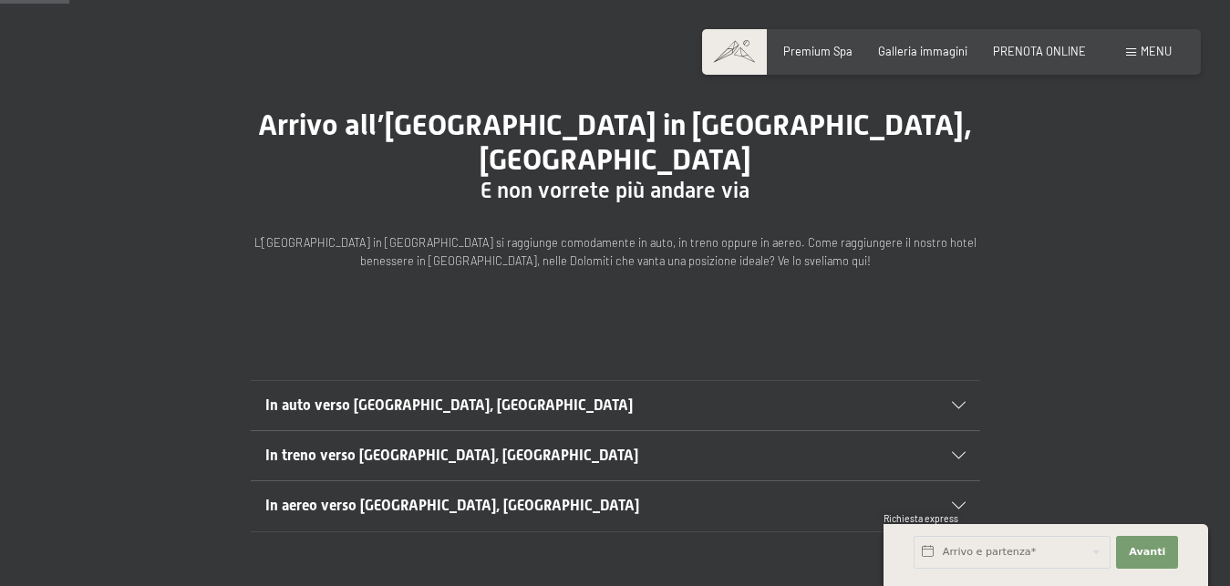
scroll to position [0, 0]
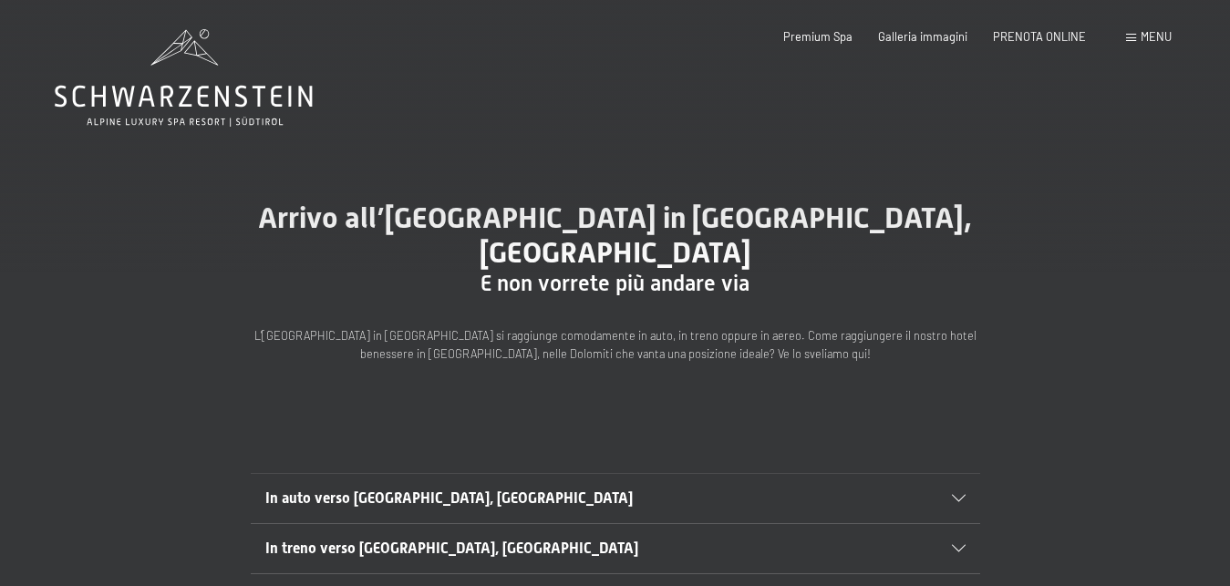
click at [202, 102] on icon at bounding box center [184, 78] width 258 height 98
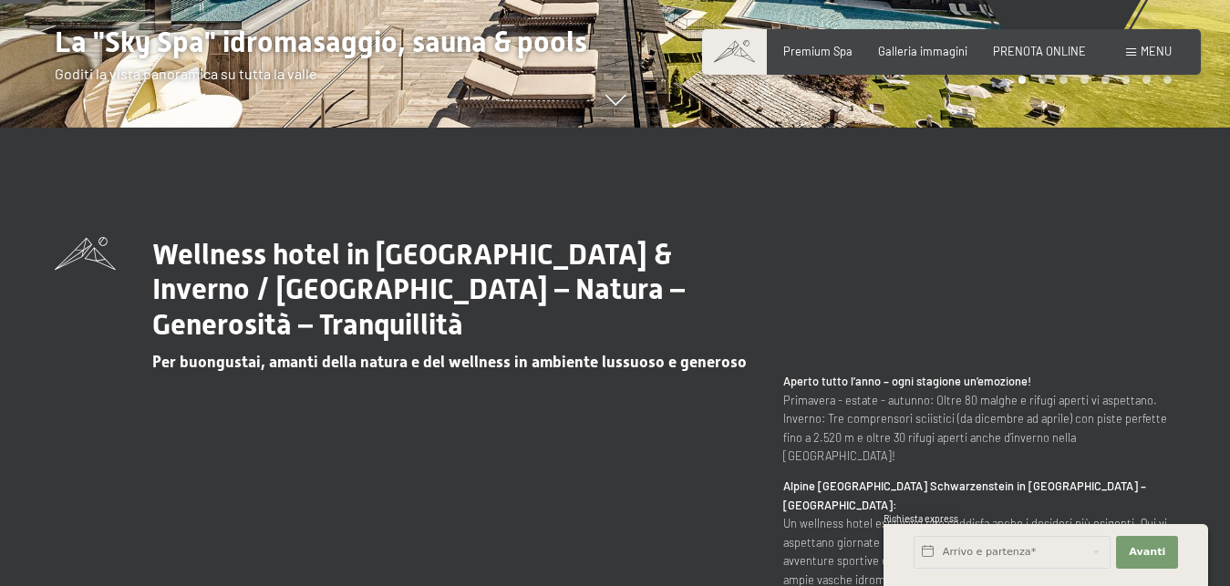
scroll to position [186, 0]
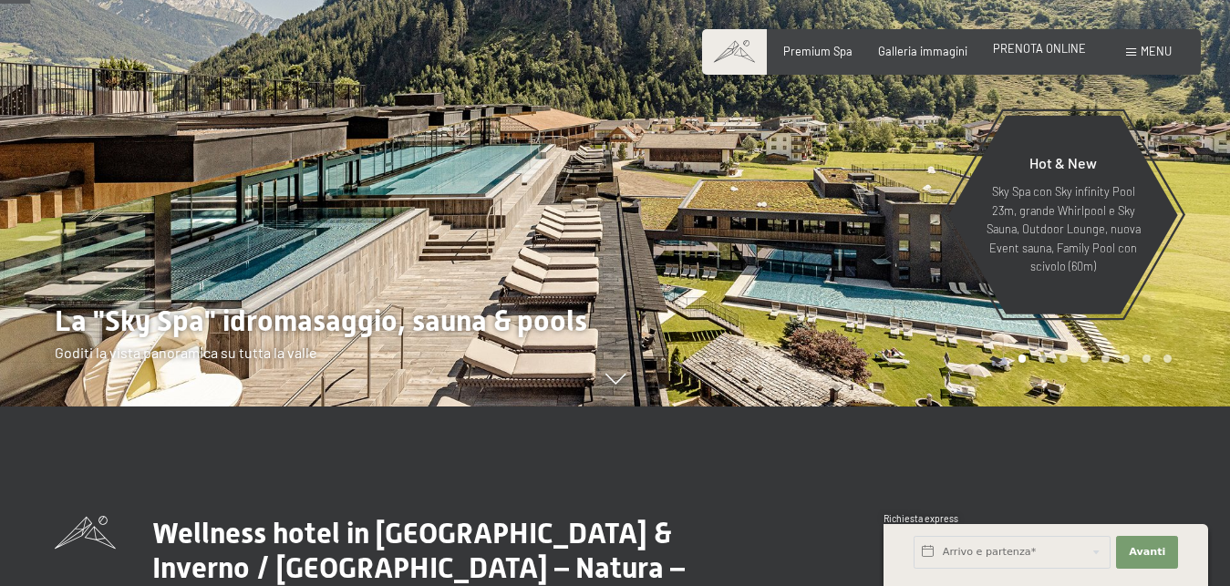
click at [1024, 57] on div "PRENOTA ONLINE" at bounding box center [1039, 49] width 93 height 16
click at [1023, 60] on div "Prenotazione Richiesta Premium Spa Galleria immagini PRENOTA ONLINE Menu DE IT …" at bounding box center [951, 52] width 440 height 16
click at [1028, 50] on span "PRENOTA ONLINE" at bounding box center [1039, 48] width 93 height 15
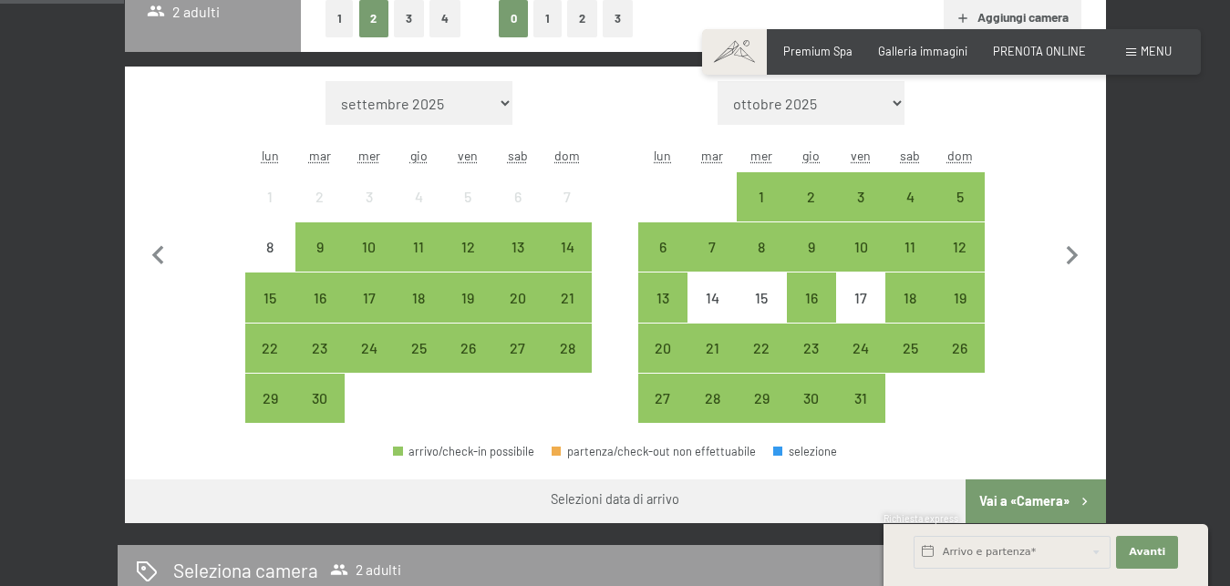
scroll to position [465, 0]
click at [1073, 250] on icon "button" at bounding box center [1072, 256] width 38 height 38
select select "[DATE]"
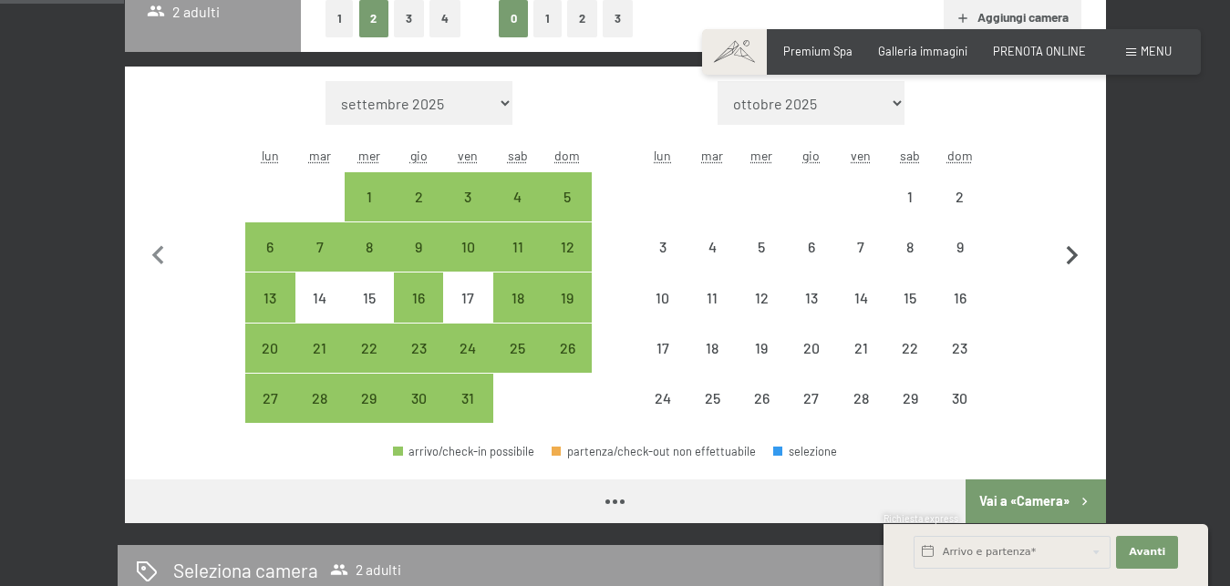
click at [1073, 250] on icon "button" at bounding box center [1072, 256] width 38 height 38
select select "[DATE]"
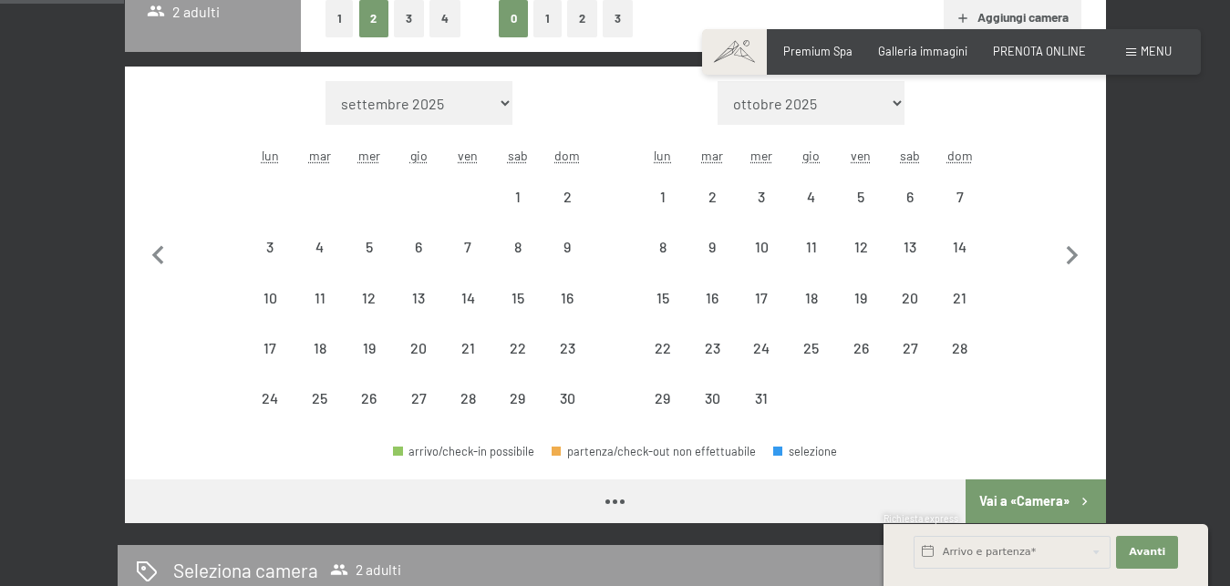
select select "[DATE]"
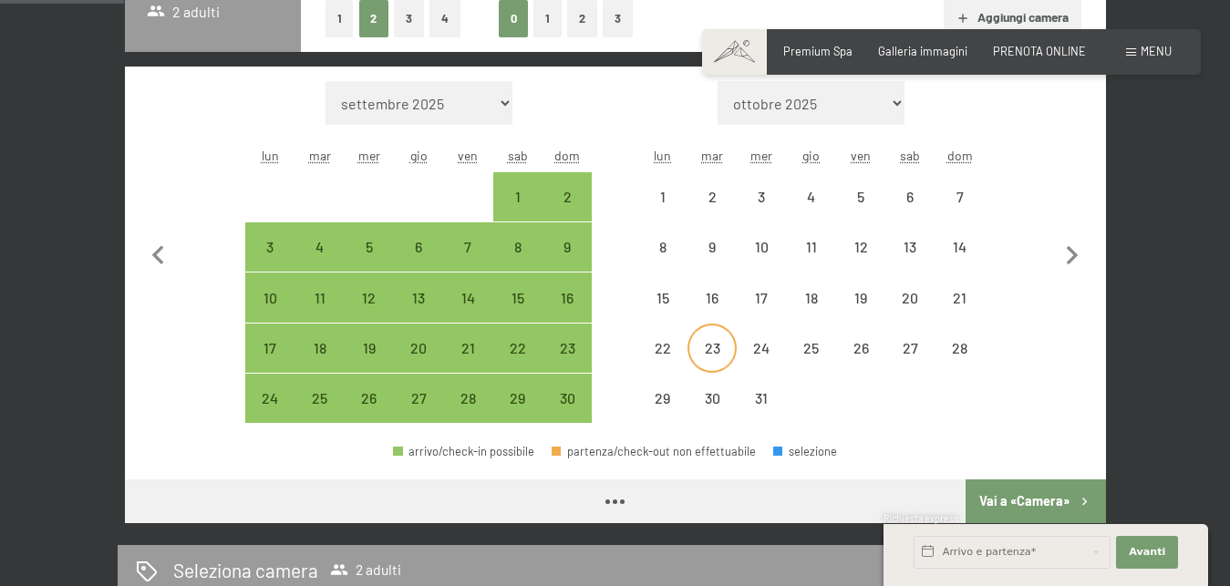
select select "[DATE]"
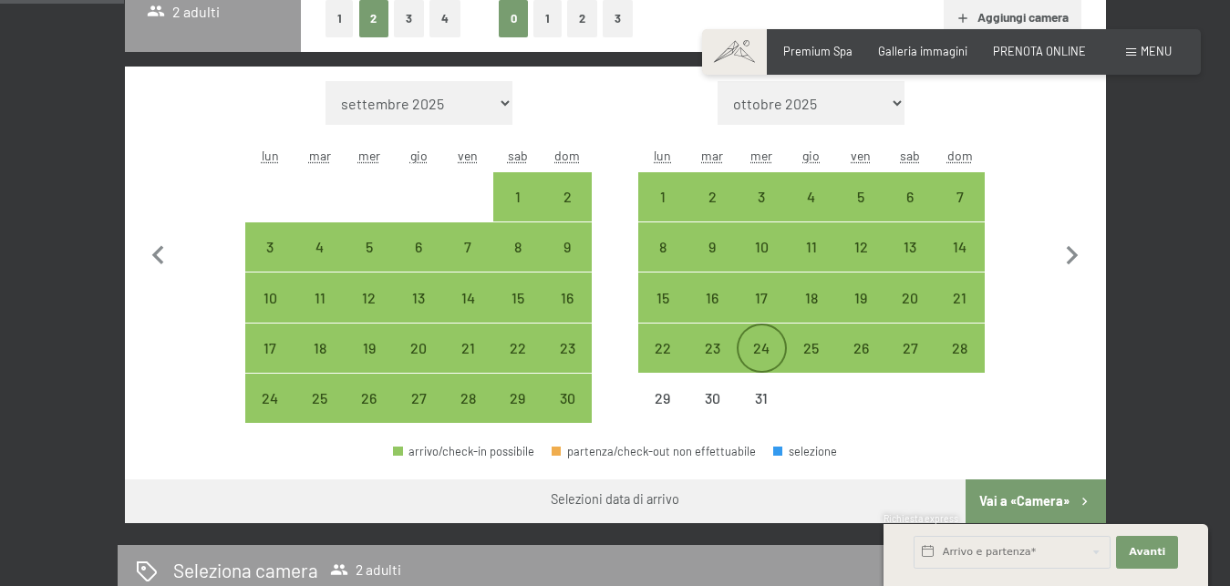
click at [765, 349] on div "24" at bounding box center [761, 364] width 46 height 46
select select "[DATE]"
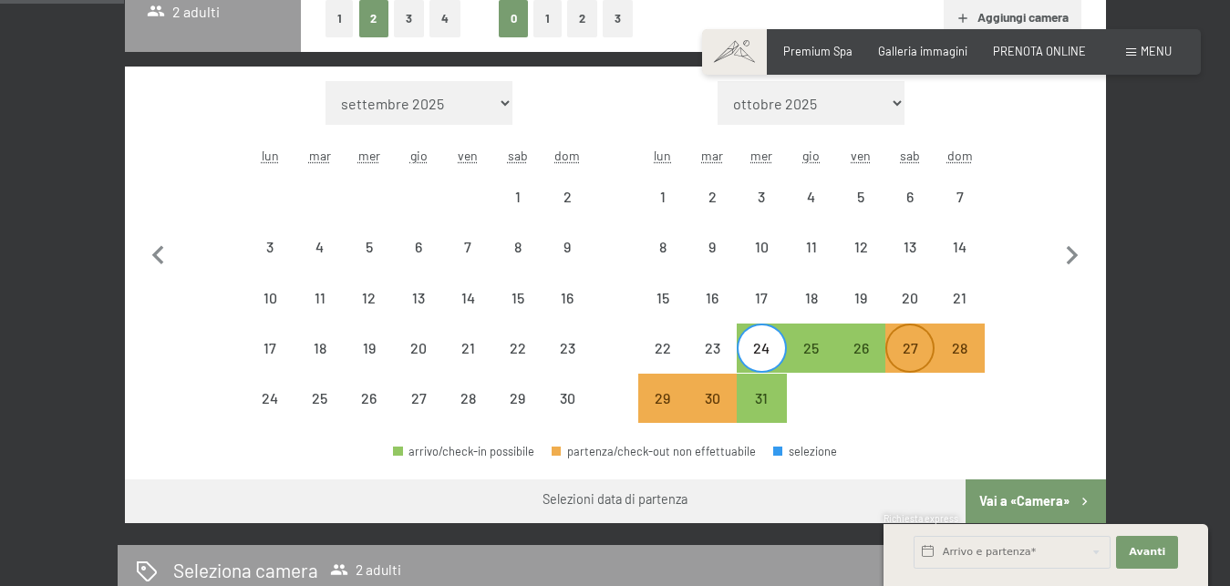
click at [905, 345] on div "27" at bounding box center [910, 364] width 46 height 46
select select "[DATE]"
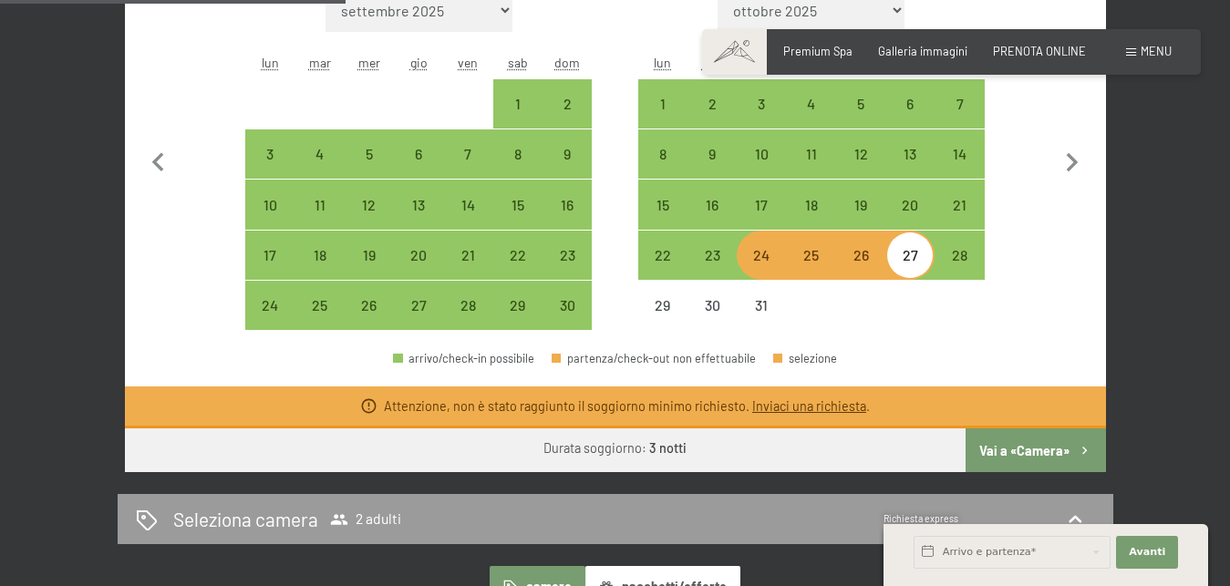
scroll to position [651, 0]
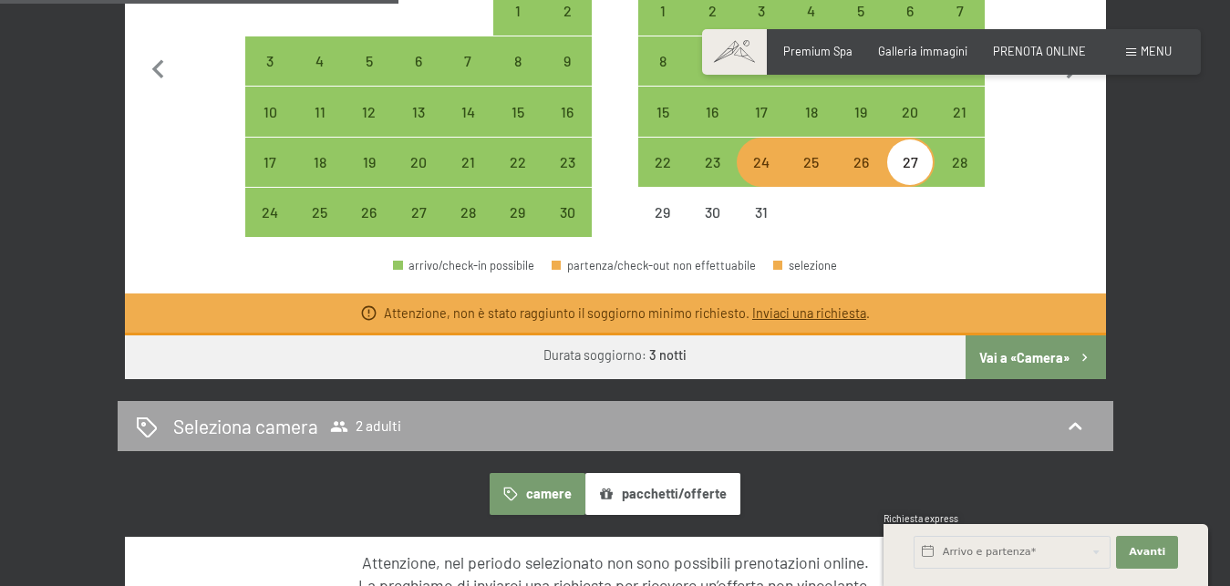
click at [967, 434] on div "Seleziona camera 2 adulti" at bounding box center [615, 426] width 959 height 26
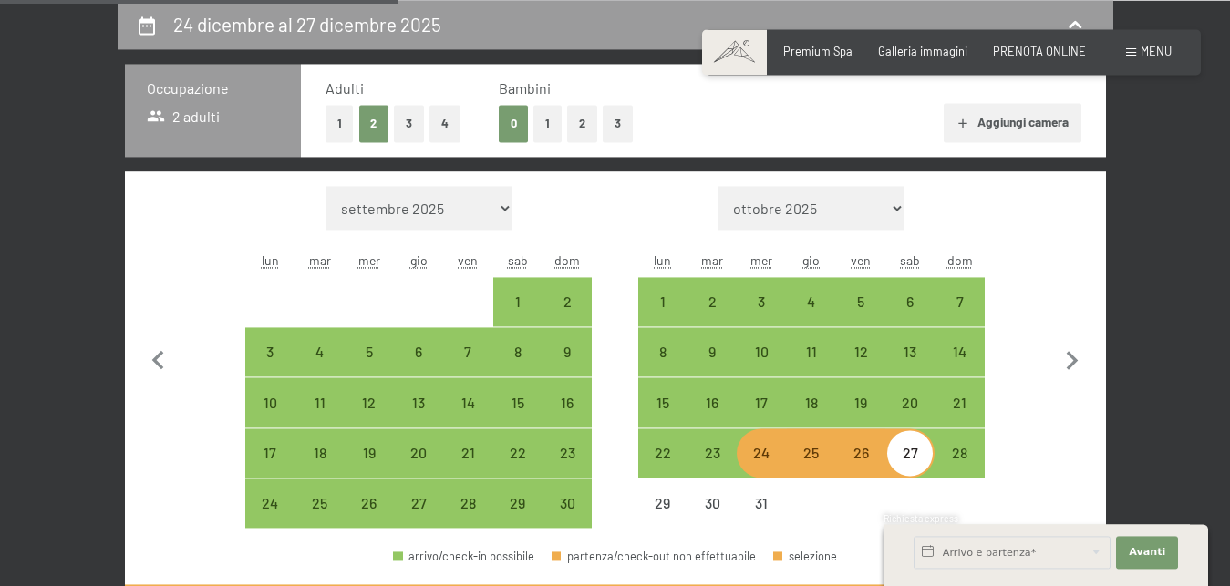
select select "[DATE]"
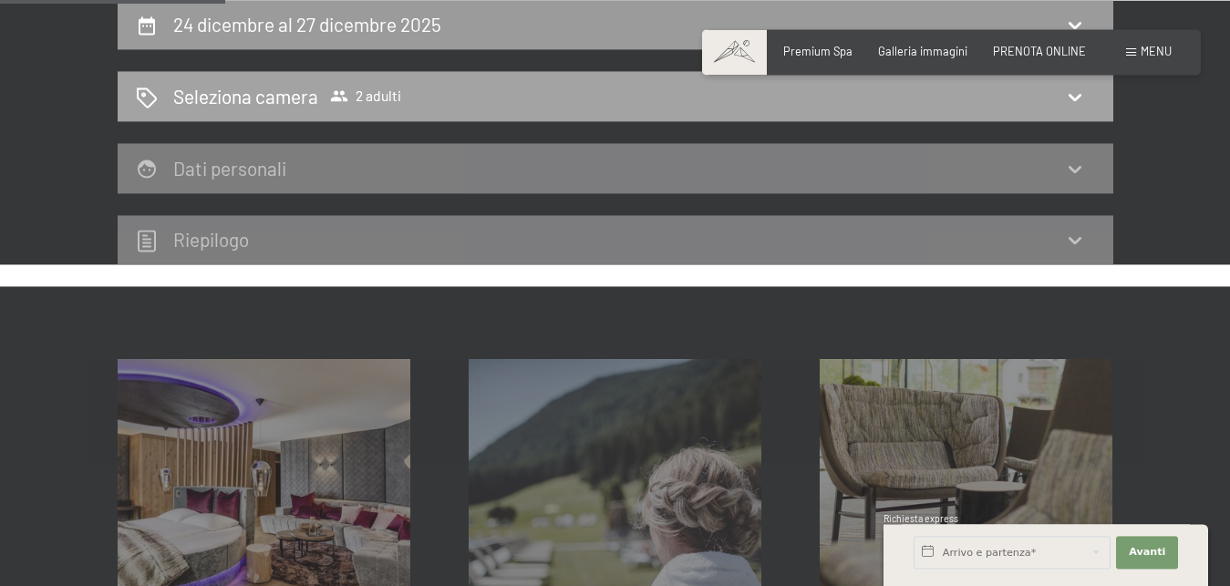
click at [397, 96] on span "2 adulti" at bounding box center [365, 96] width 71 height 18
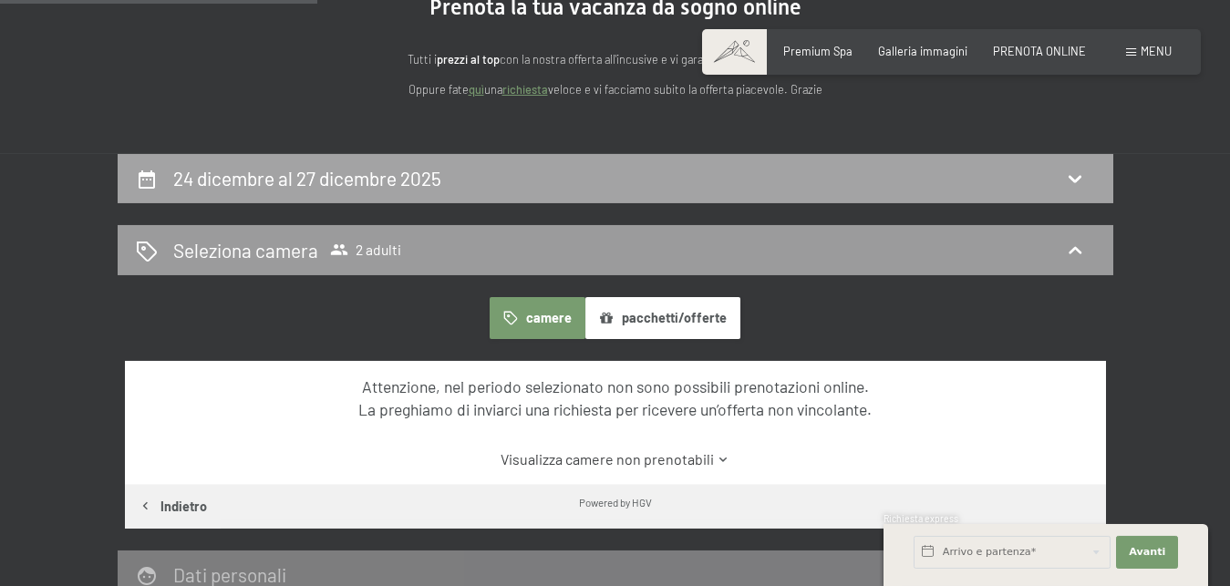
scroll to position [81, 0]
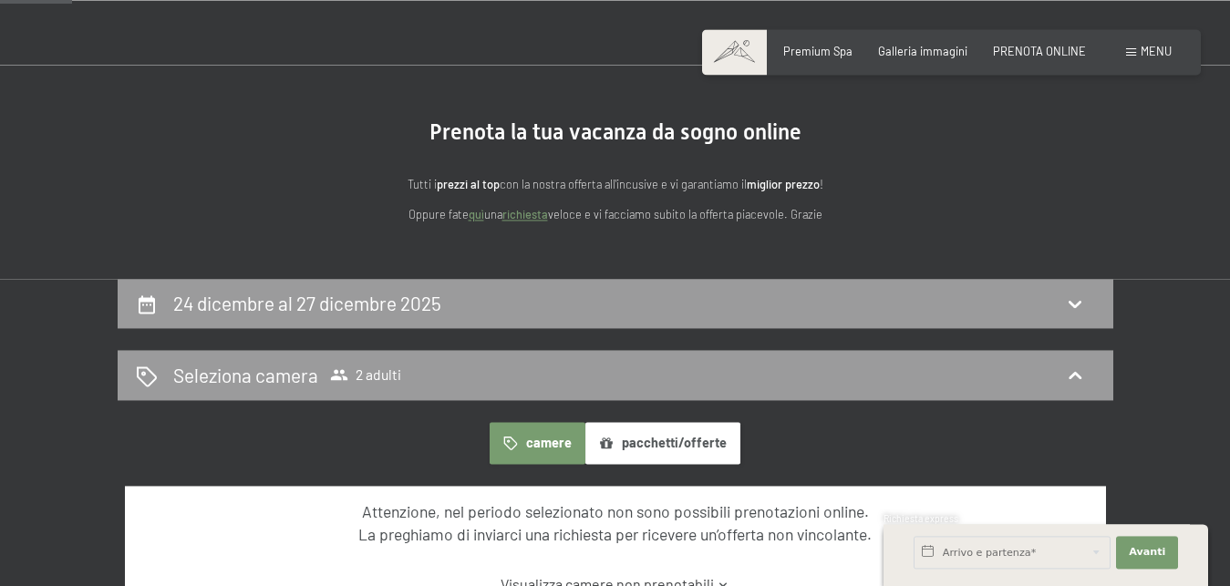
drag, startPoint x: 358, startPoint y: 209, endPoint x: 340, endPoint y: 201, distance: 20.0
click at [352, 205] on div "Tutti i prezzi al top con la nostra offerta all'incusive e vi garantiamo il mig…" at bounding box center [615, 199] width 729 height 49
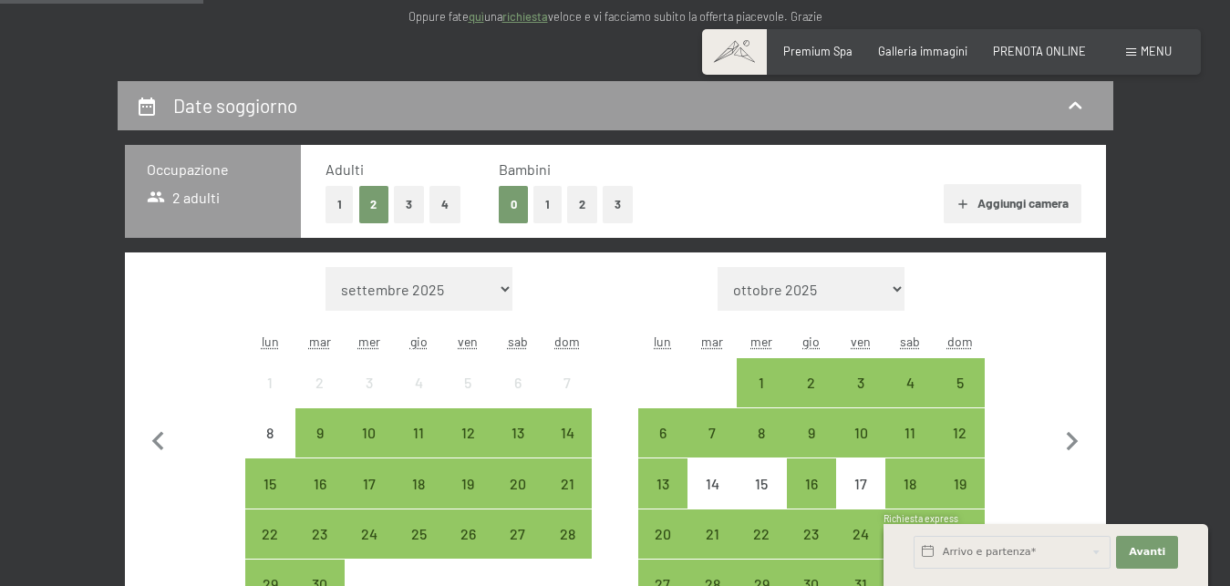
scroll to position [279, 0]
click at [545, 196] on button "1" at bounding box center [547, 204] width 28 height 37
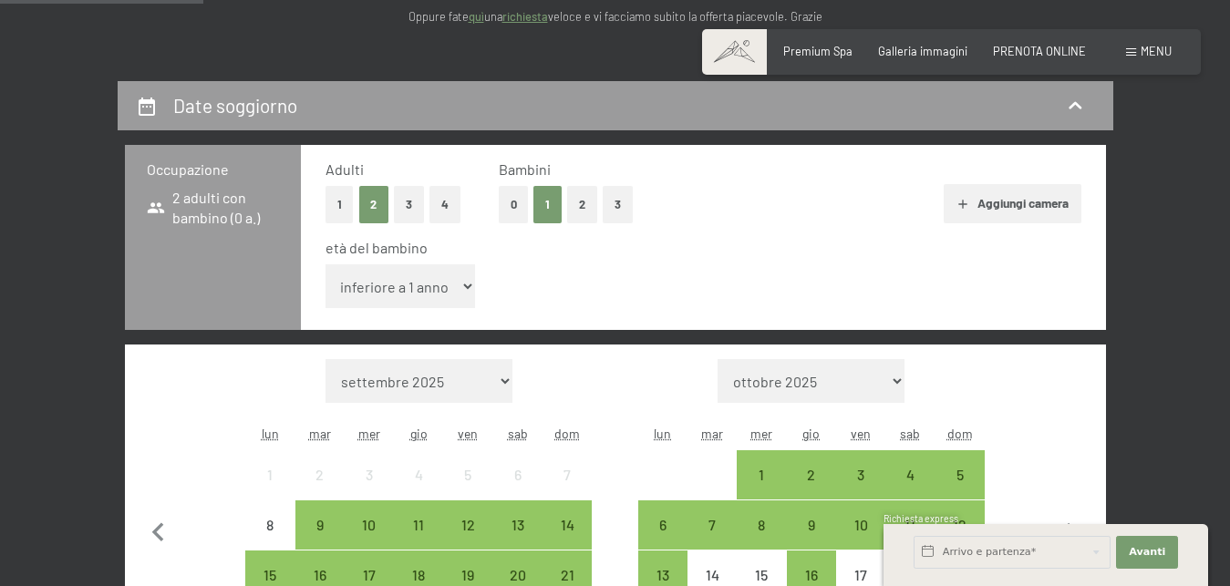
click at [325, 264] on select "inferiore a 1 anno 1 anno 2 anni 3 anni 4 anni 5 anni 6 anni 7 anni 8 anni 9 an…" at bounding box center [400, 286] width 150 height 44
select select "6"
click option "6 anni" at bounding box center [0, 0] width 0 height 0
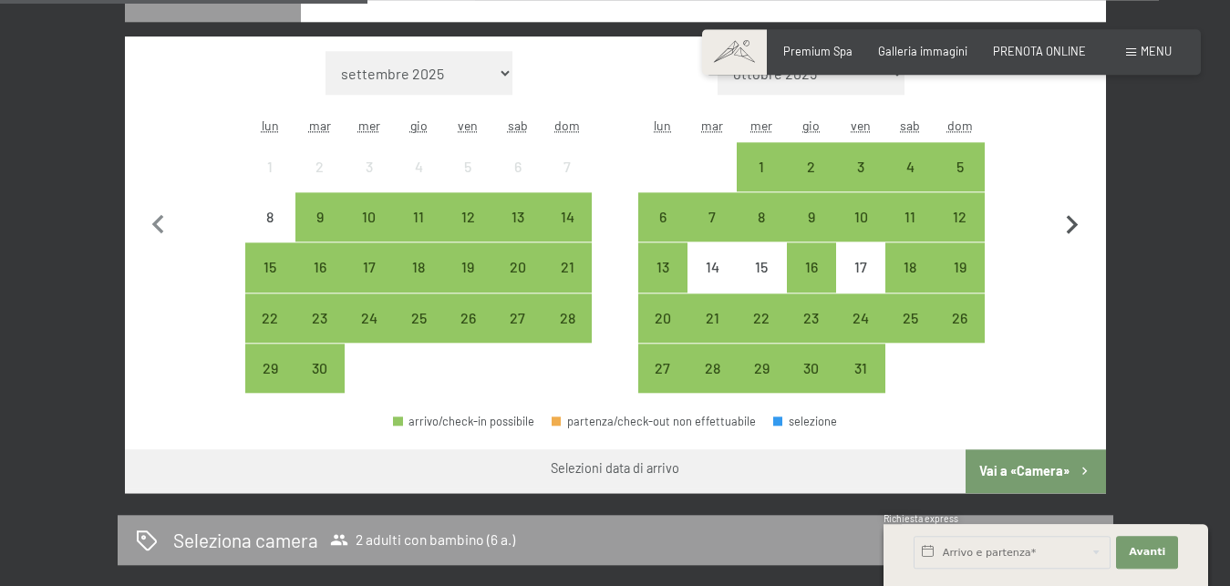
scroll to position [558, 0]
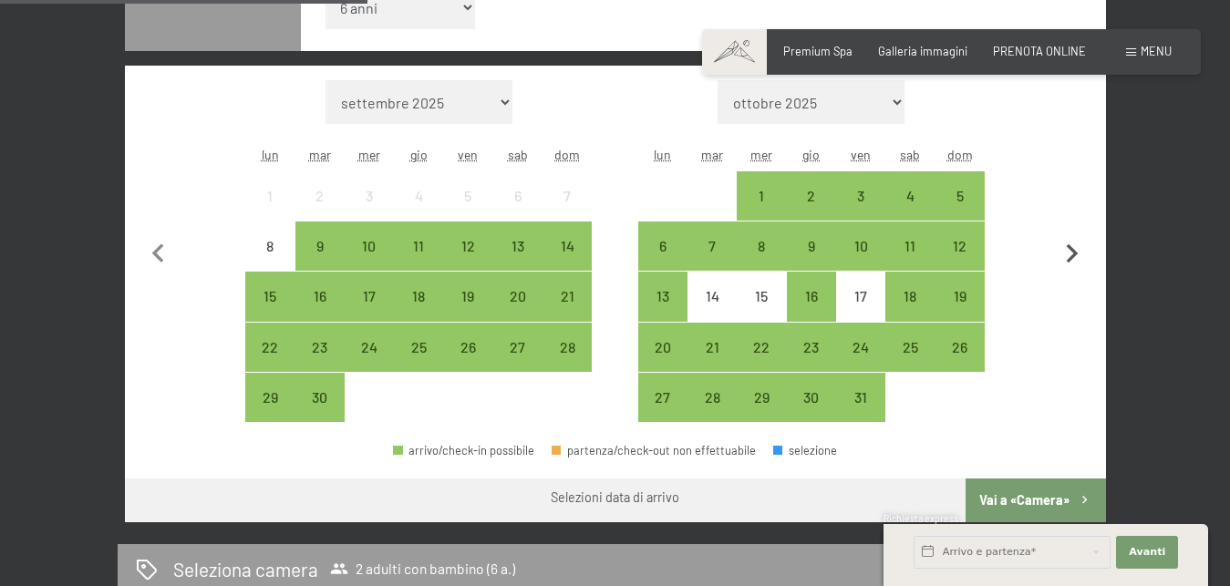
click at [1075, 254] on icon "button" at bounding box center [1072, 253] width 12 height 19
select select "[DATE]"
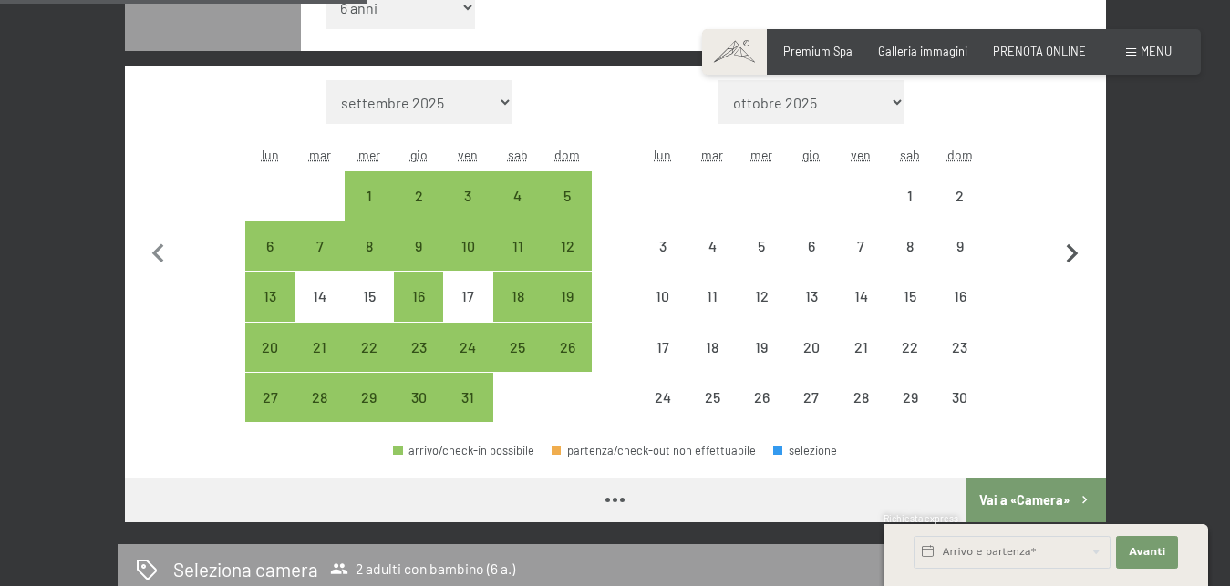
click at [1075, 254] on icon "button" at bounding box center [1072, 253] width 12 height 19
select select "[DATE]"
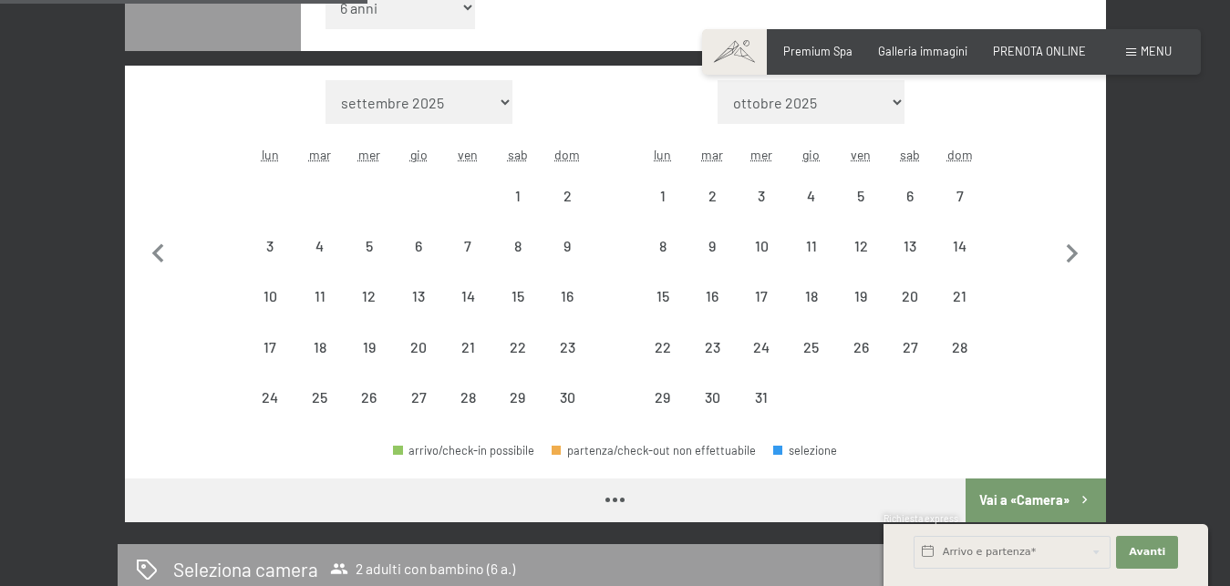
select select "[DATE]"
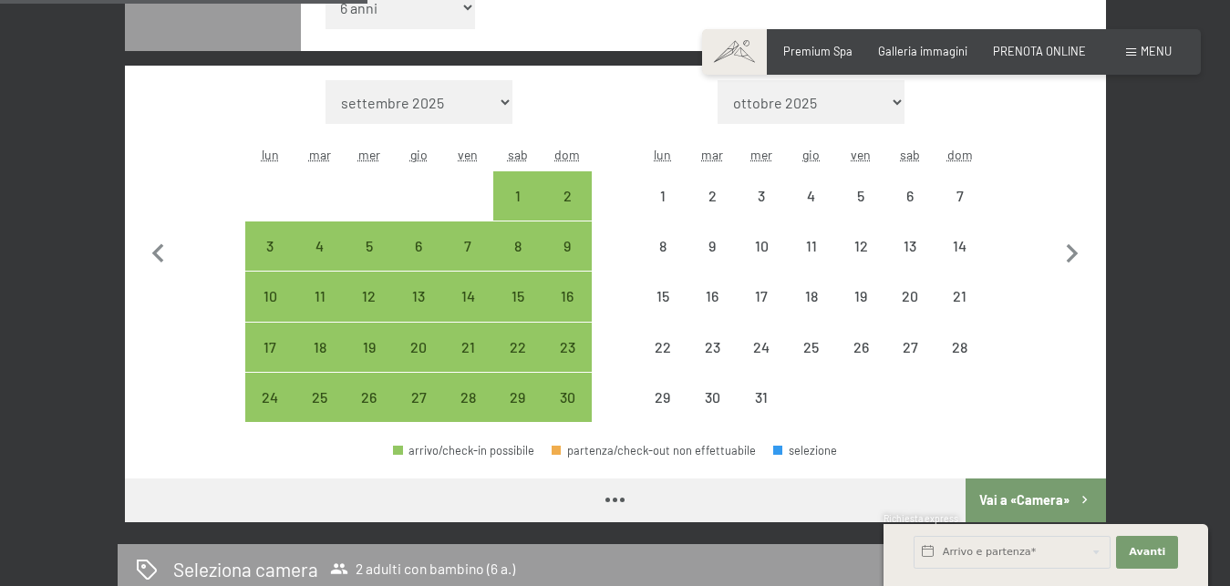
select select "[DATE]"
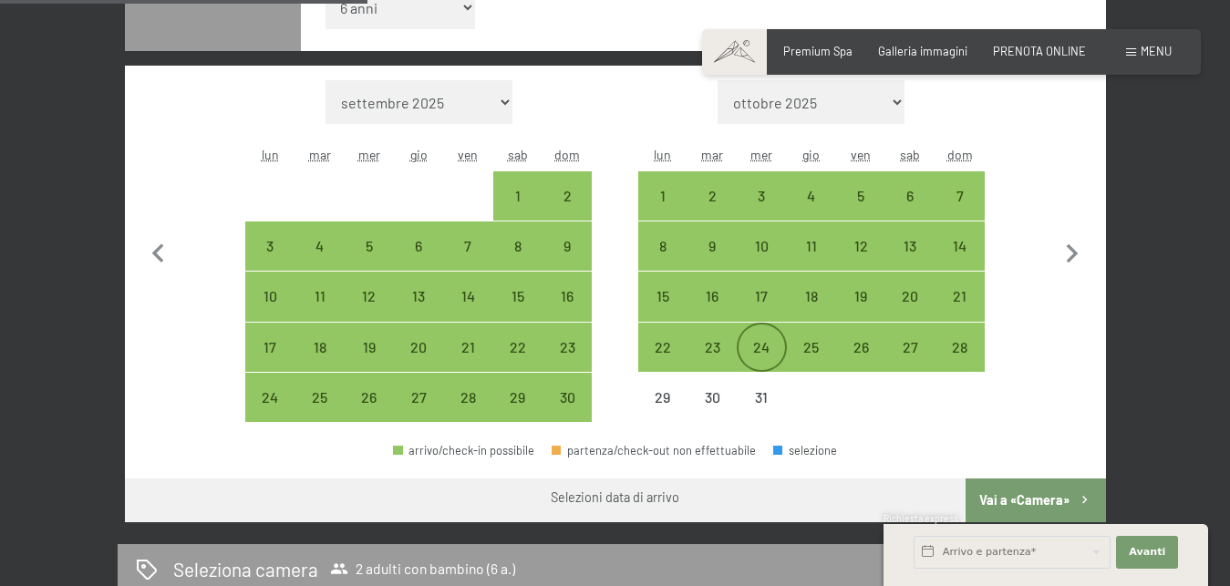
click at [755, 340] on div "24" at bounding box center [761, 363] width 46 height 46
select select "[DATE]"
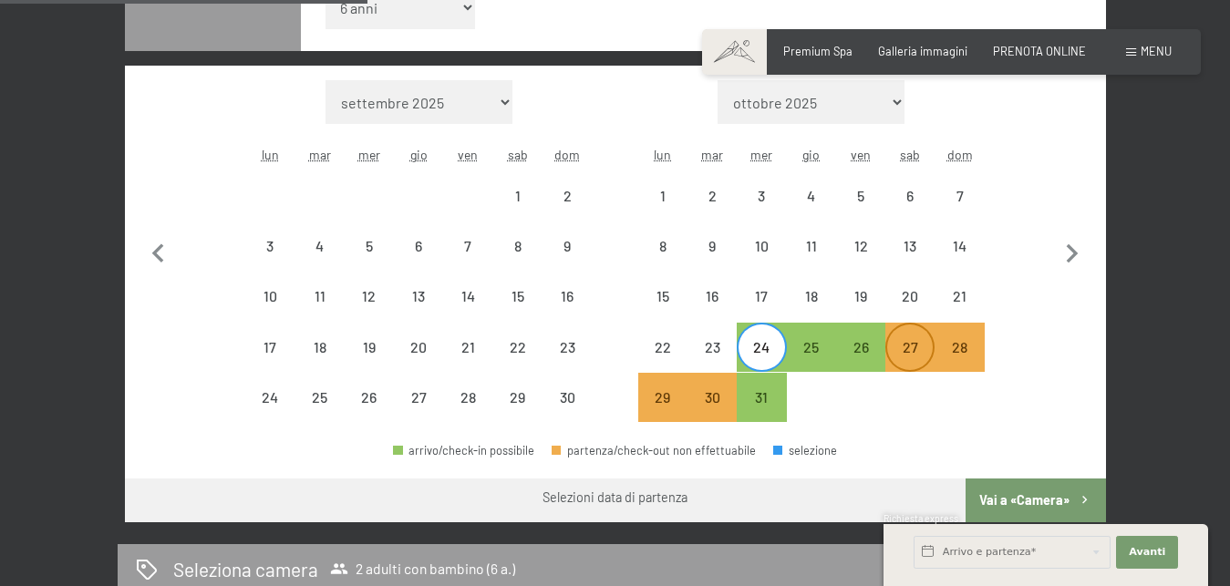
click at [898, 348] on div "27" at bounding box center [910, 363] width 46 height 46
select select "[DATE]"
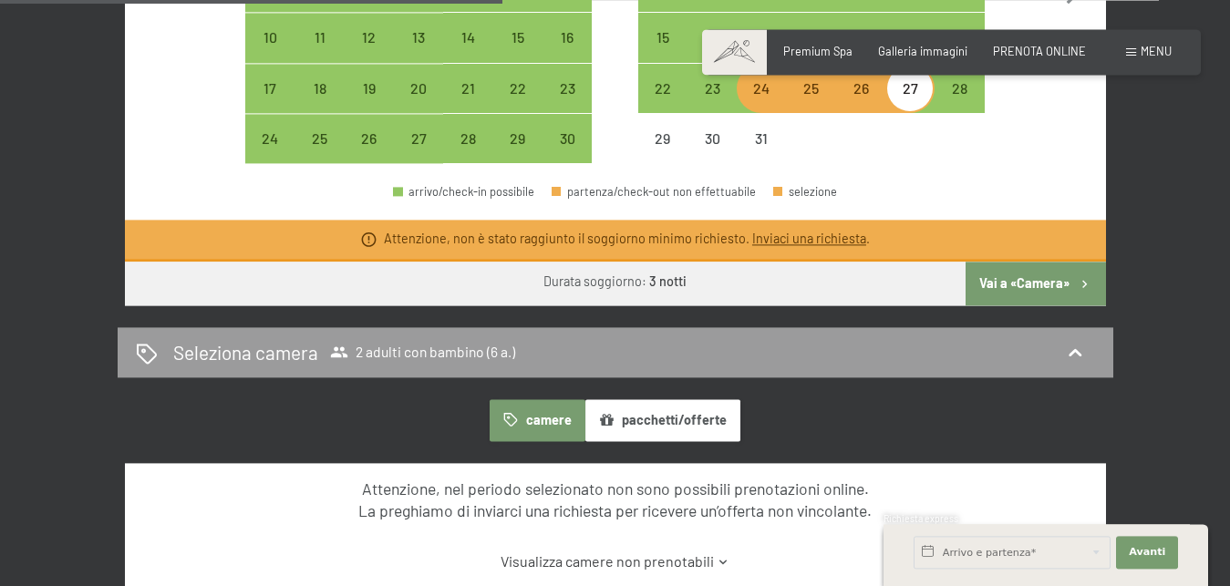
scroll to position [837, 0]
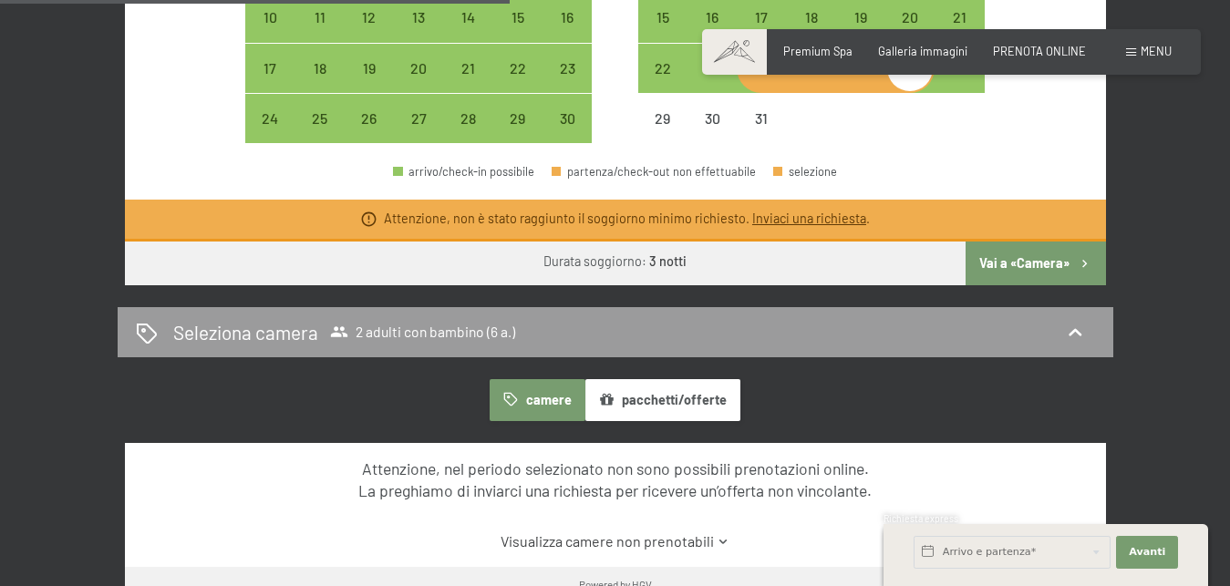
click at [1015, 264] on button "Vai a «Camera»" at bounding box center [1034, 264] width 139 height 44
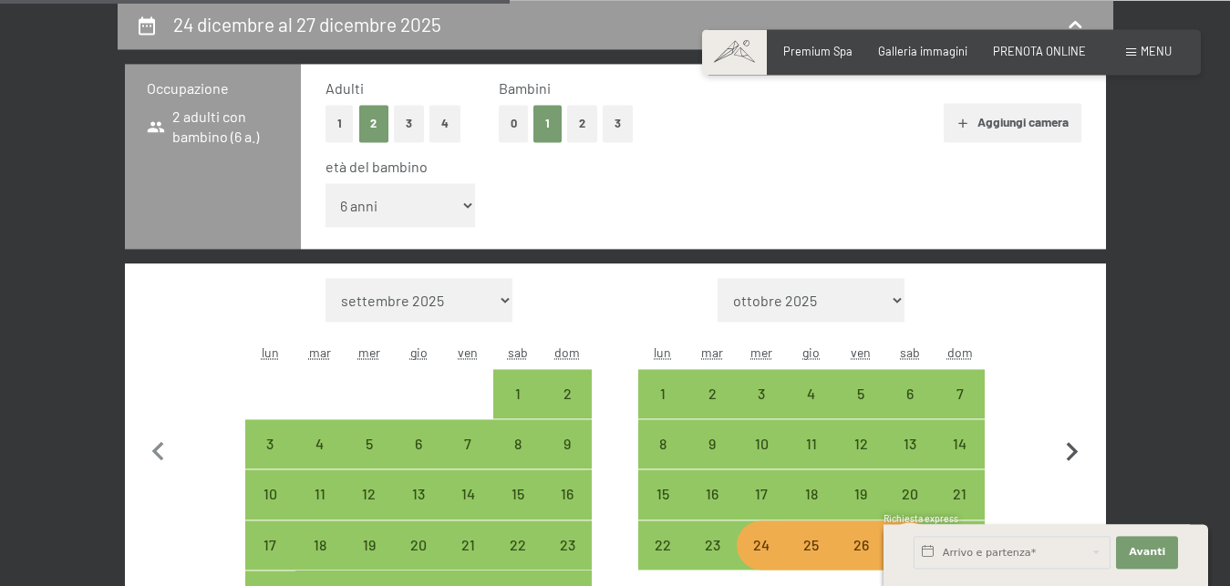
select select "[DATE]"
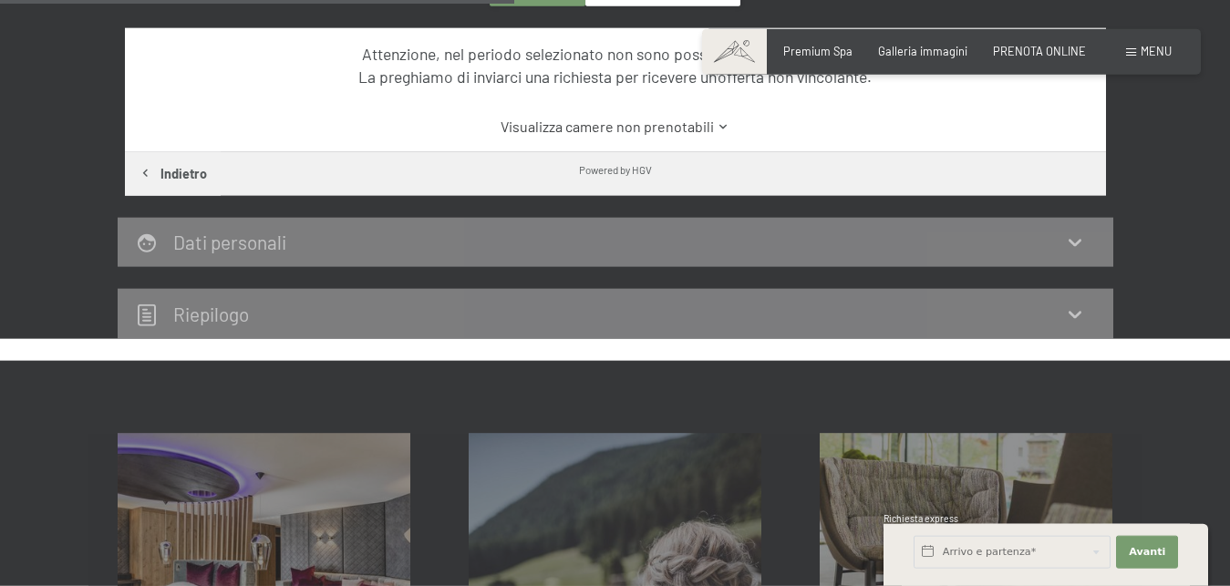
scroll to position [546, 0]
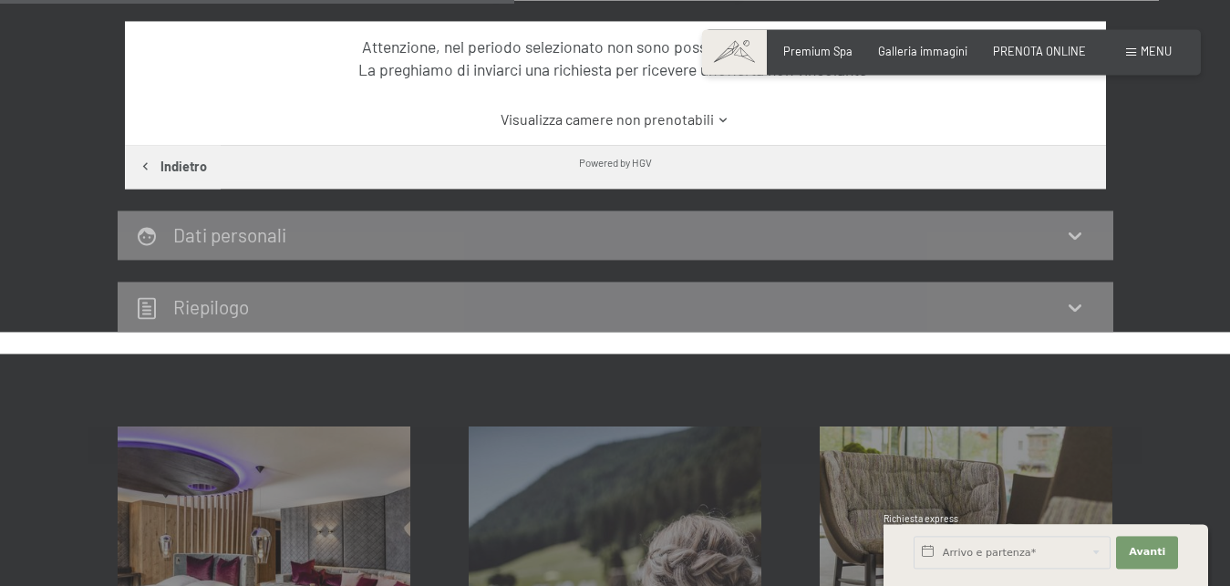
click at [299, 234] on div "Dati personali" at bounding box center [615, 234] width 959 height 26
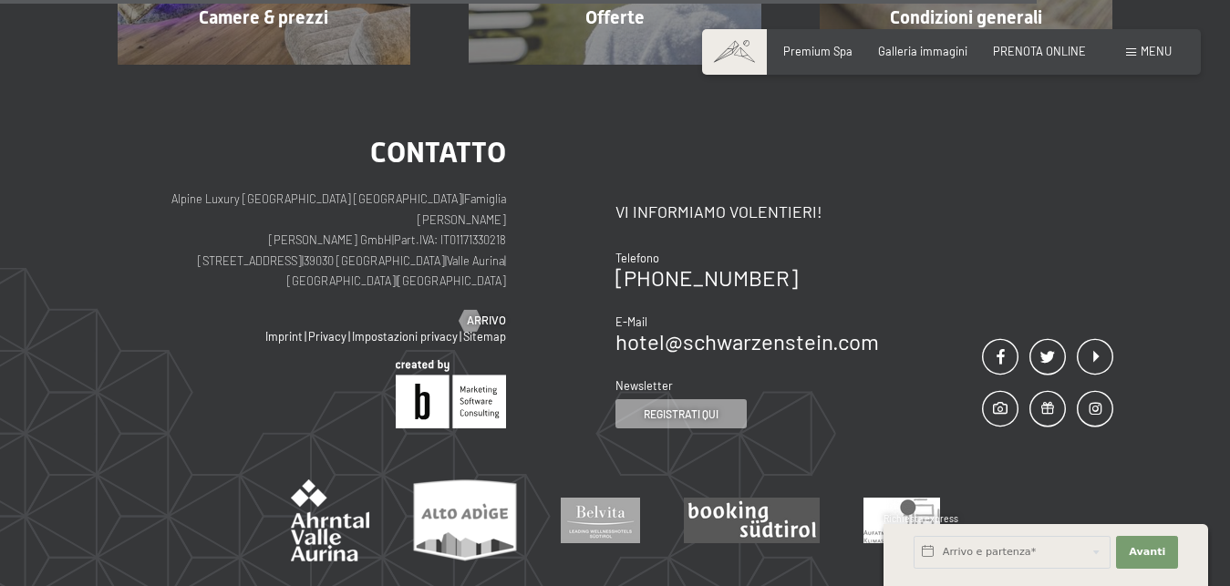
scroll to position [1015, 0]
